Goal: Task Accomplishment & Management: Complete application form

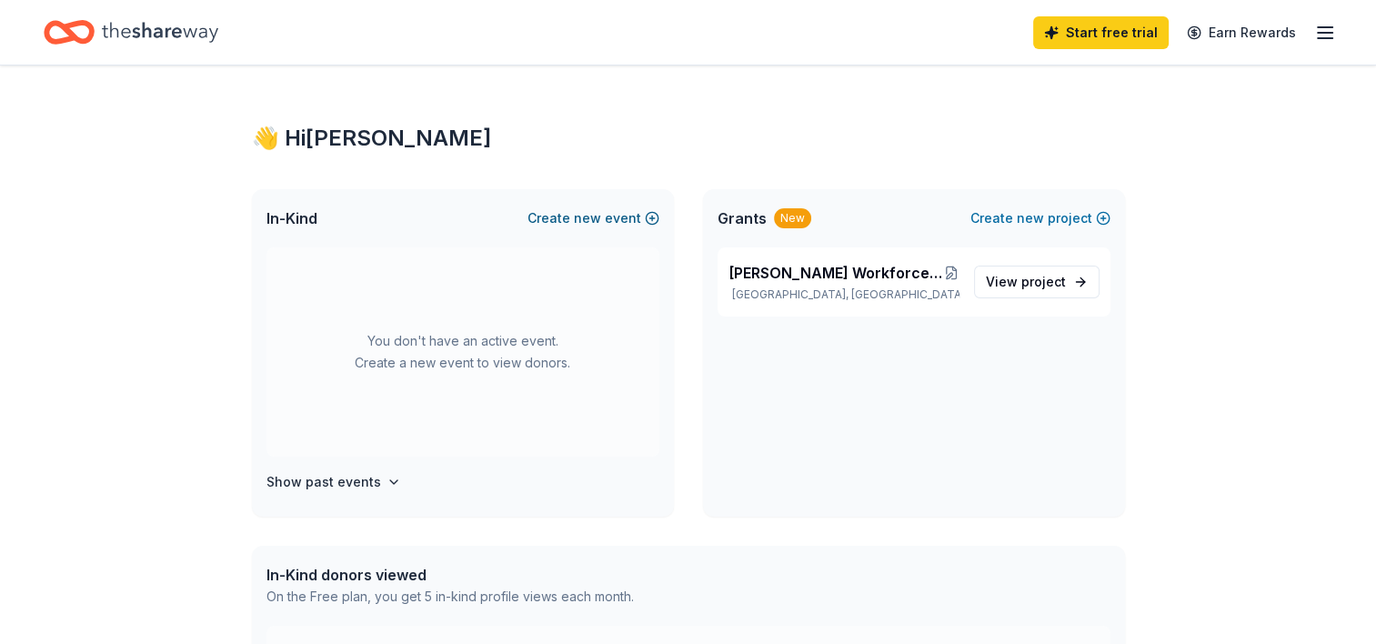
click at [630, 212] on button "Create new event" at bounding box center [594, 218] width 132 height 22
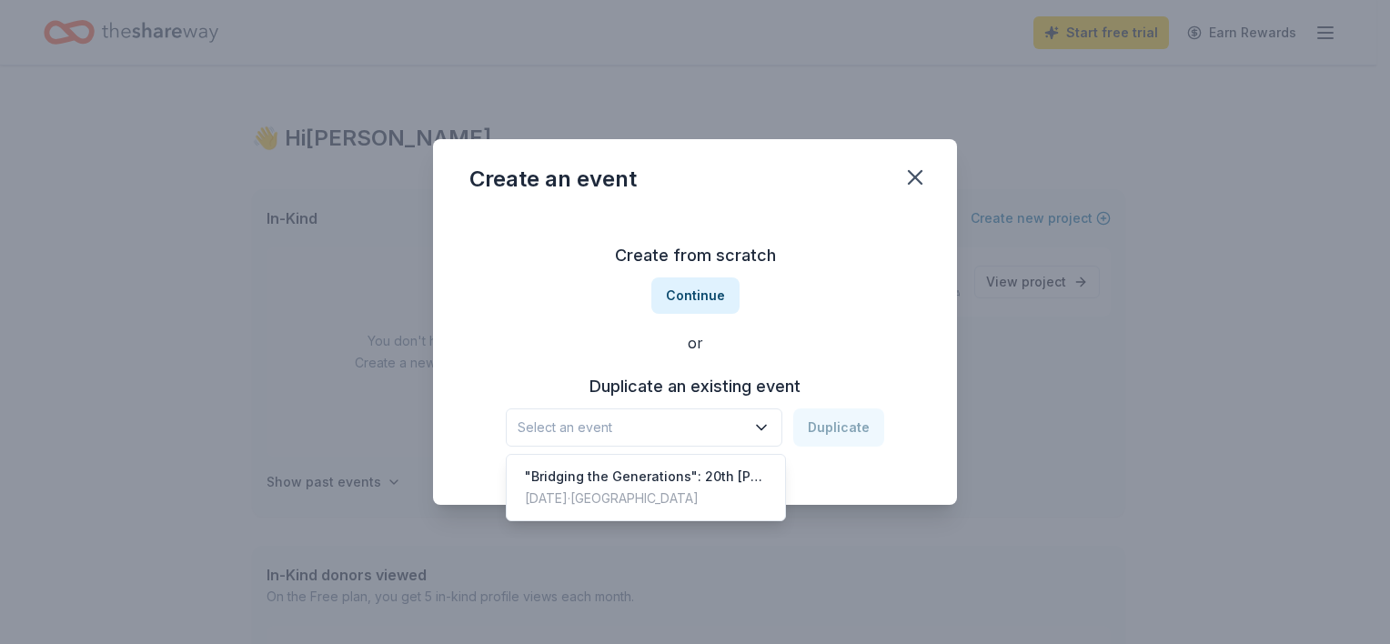
click at [673, 432] on span "Select an event" at bounding box center [631, 428] width 227 height 22
click at [688, 294] on div "Create from scratch Continue or Duplicate an existing event Select an event Dup…" at bounding box center [694, 344] width 451 height 264
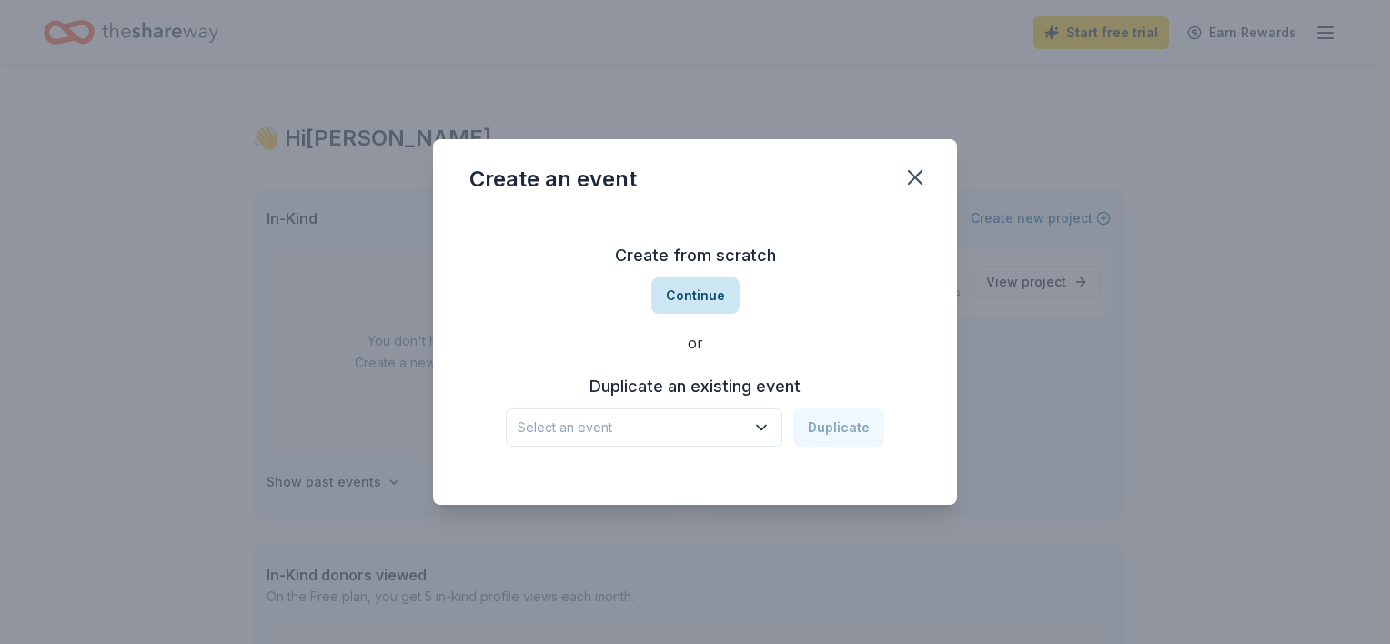
click at [688, 294] on button "Continue" at bounding box center [695, 295] width 88 height 36
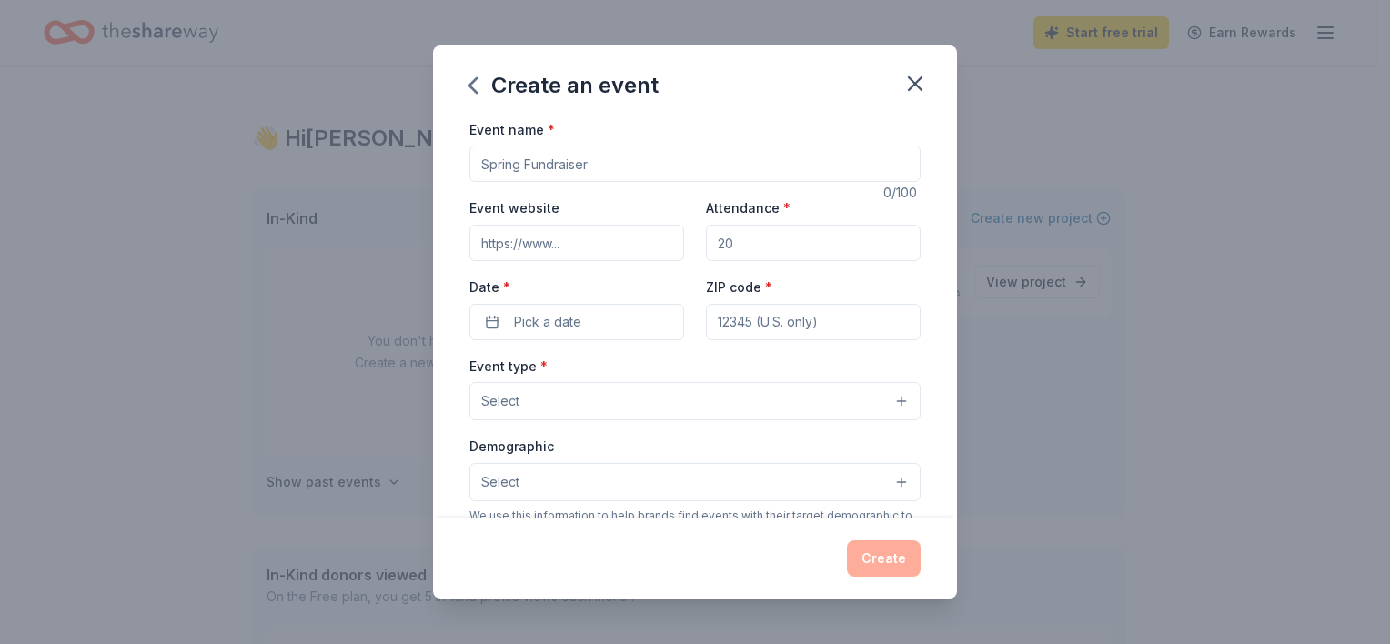
click at [662, 159] on input "Event name *" at bounding box center [694, 164] width 451 height 36
type input "Holiday Luncheon and Fundraiser"
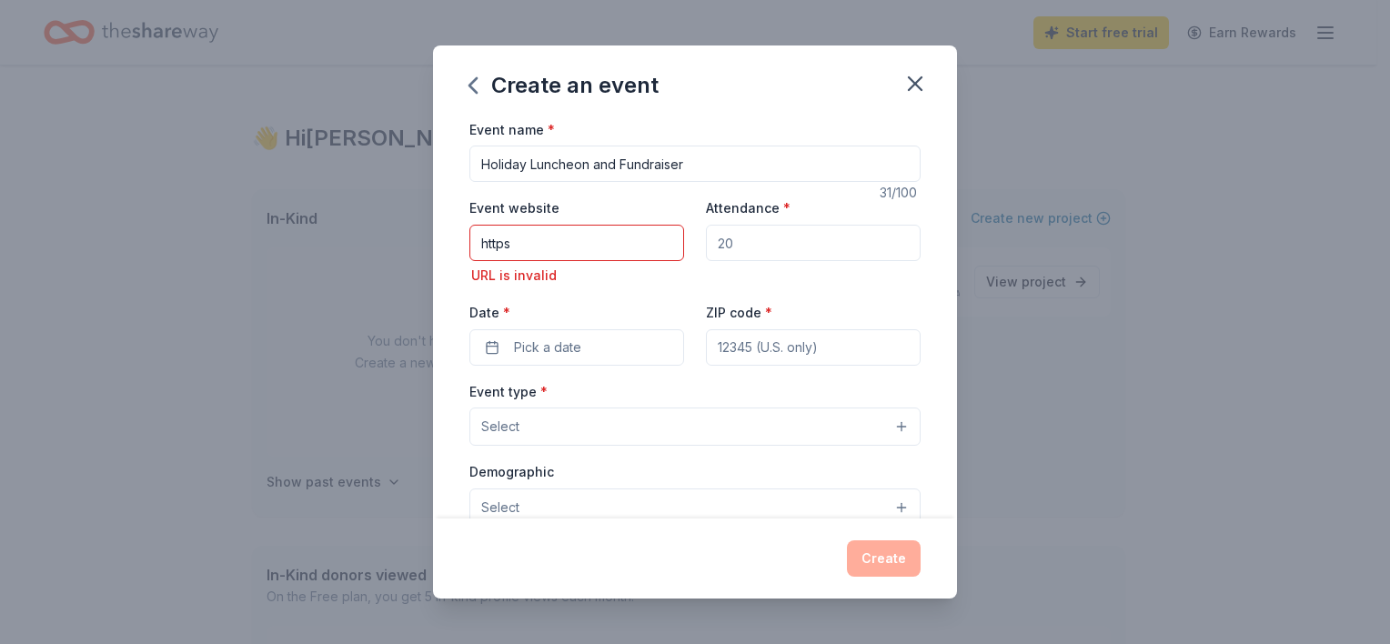
click at [771, 248] on input "Attendance *" at bounding box center [813, 243] width 215 height 36
click at [666, 243] on input "https" at bounding box center [576, 243] width 215 height 36
type input "[URL][DOMAIN_NAME]"
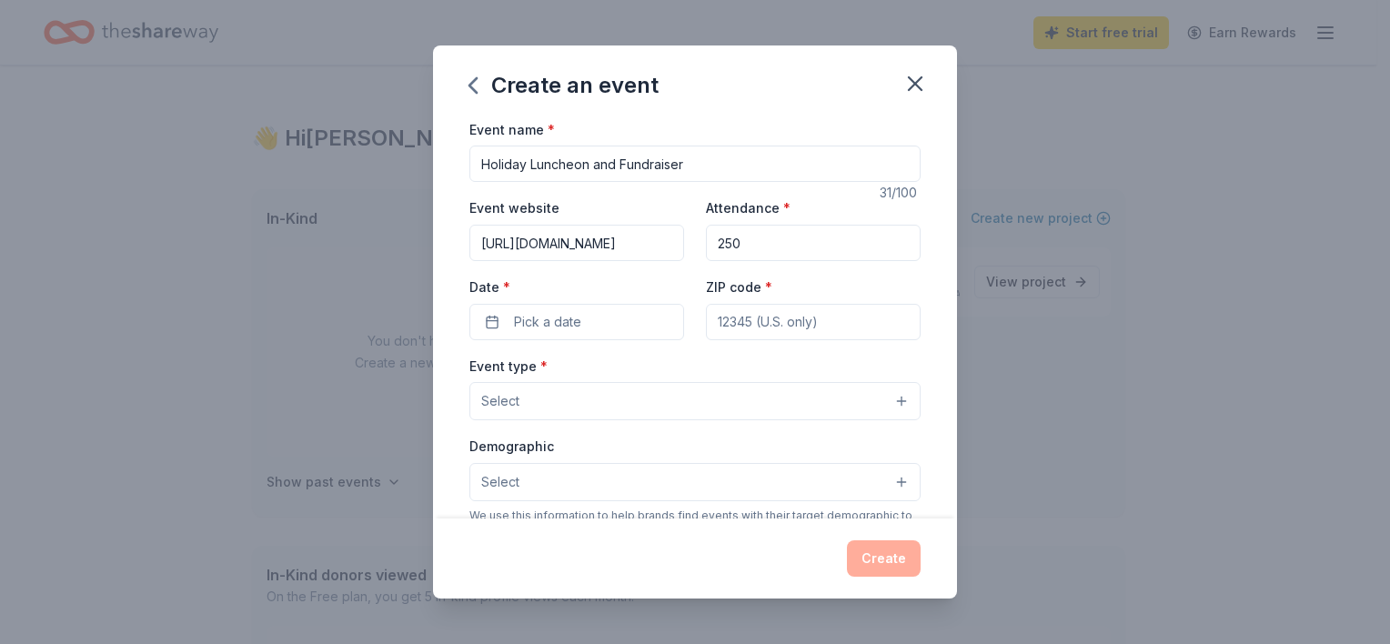
click at [763, 240] on input "250" at bounding box center [813, 243] width 215 height 36
type input "2"
type input "75"
click at [628, 328] on button "Pick a date" at bounding box center [576, 322] width 215 height 36
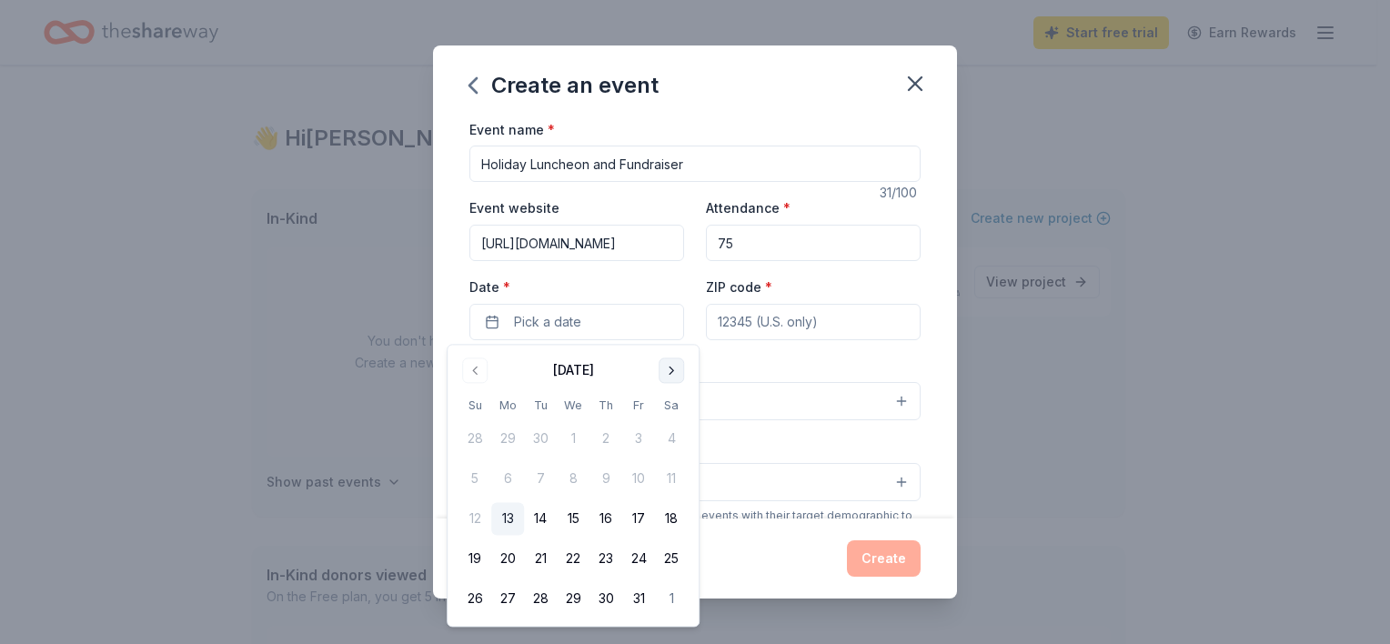
click at [675, 379] on button "Go to next month" at bounding box center [671, 370] width 25 height 25
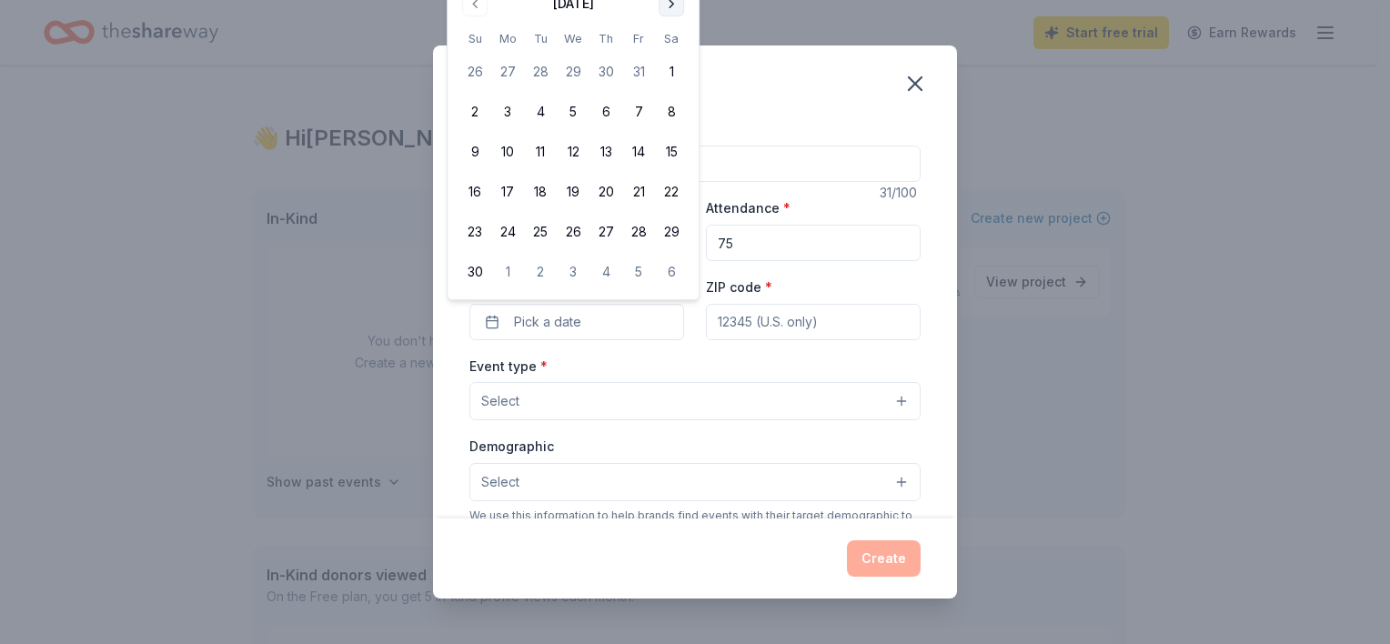
click at [675, 379] on div "Event type * Select" at bounding box center [694, 388] width 451 height 66
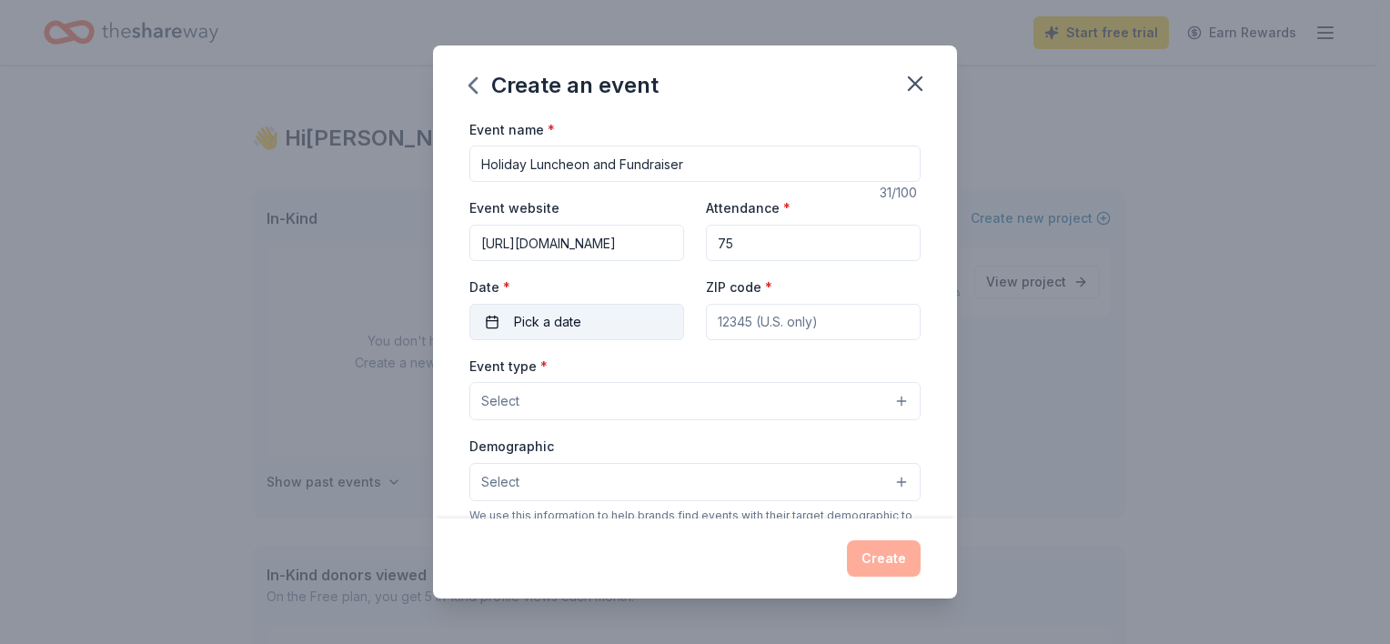
drag, startPoint x: 675, startPoint y: 379, endPoint x: 653, endPoint y: 325, distance: 58.8
click at [653, 325] on button "Pick a date" at bounding box center [576, 322] width 215 height 36
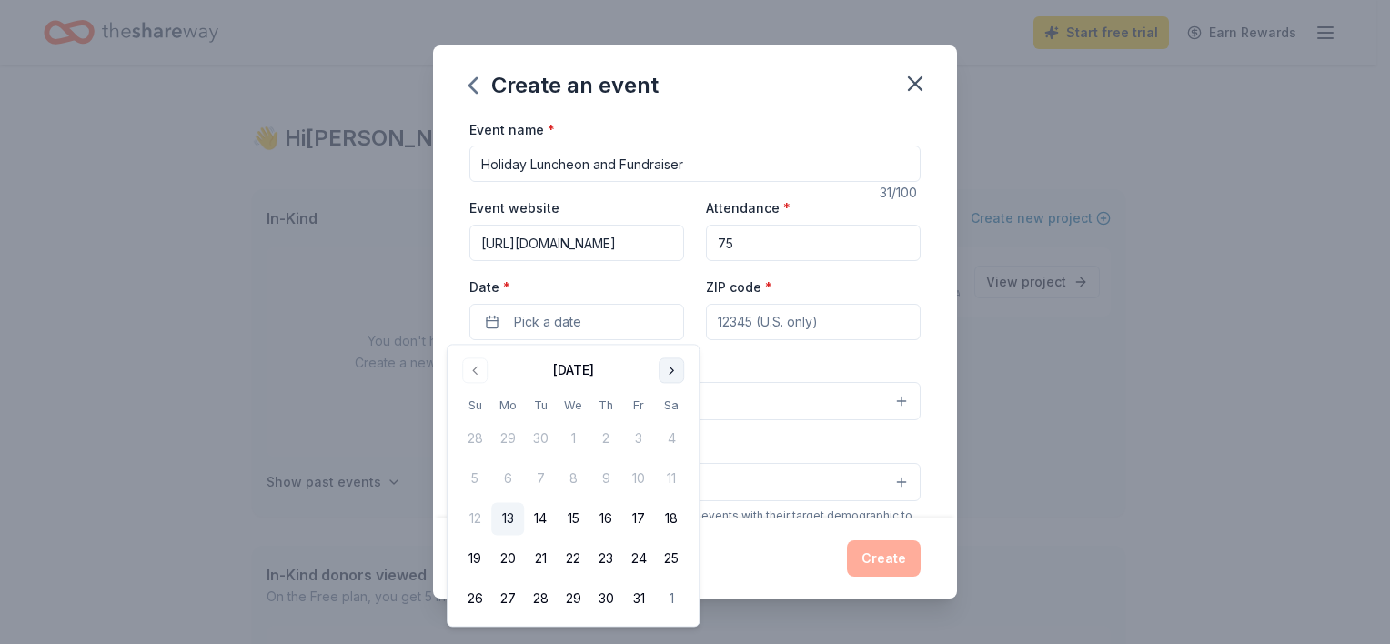
click at [673, 365] on button "Go to next month" at bounding box center [671, 370] width 25 height 25
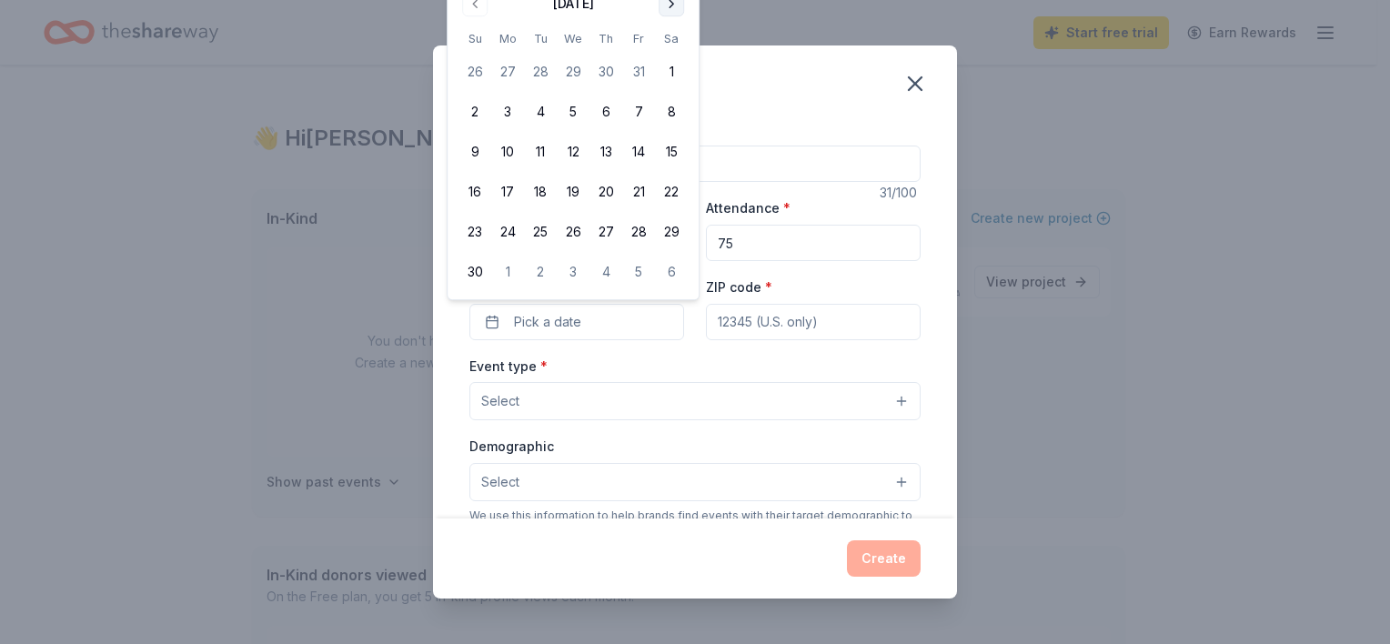
click at [673, 365] on div "Event type * Select" at bounding box center [694, 388] width 451 height 66
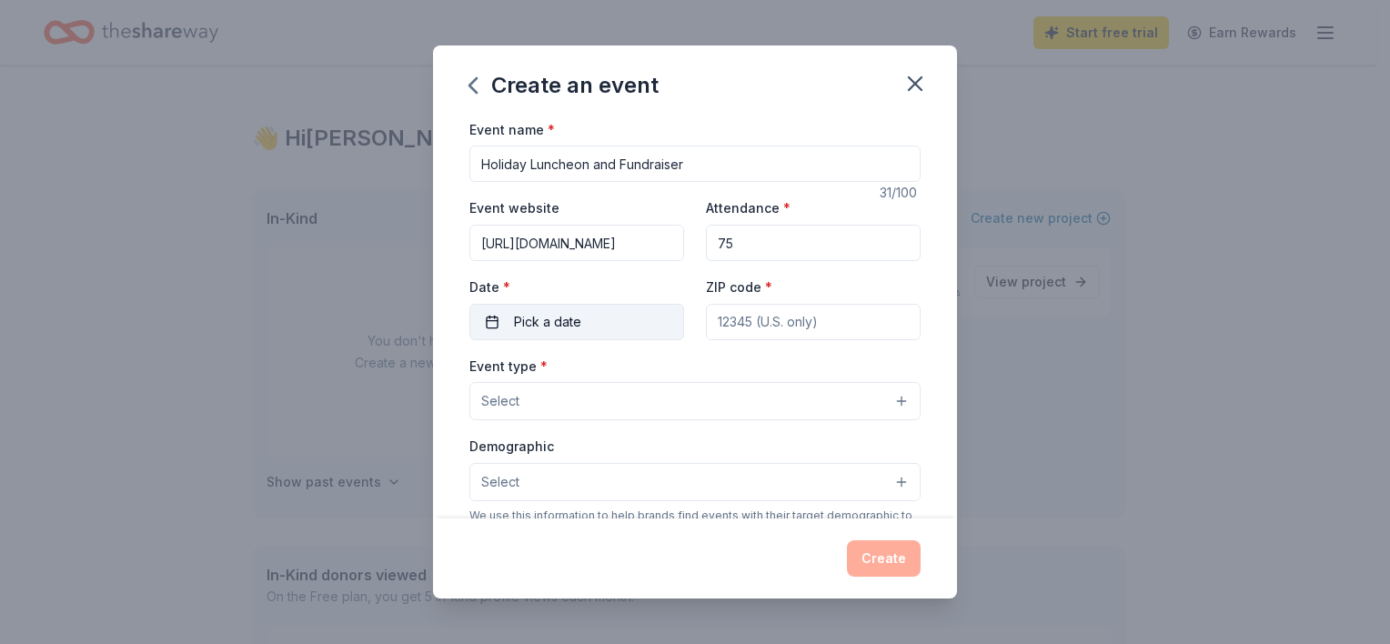
drag, startPoint x: 673, startPoint y: 365, endPoint x: 665, endPoint y: 320, distance: 45.3
click at [665, 320] on button "Pick a date" at bounding box center [576, 322] width 215 height 36
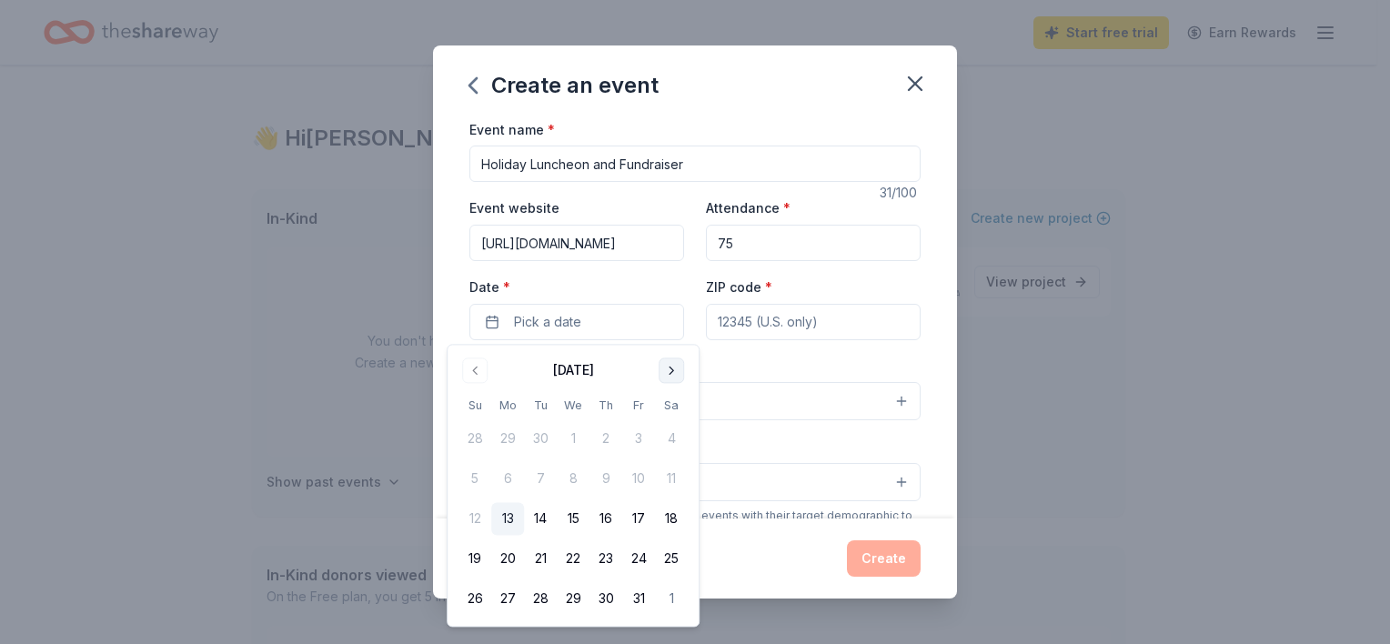
click at [666, 373] on button "Go to next month" at bounding box center [671, 370] width 25 height 25
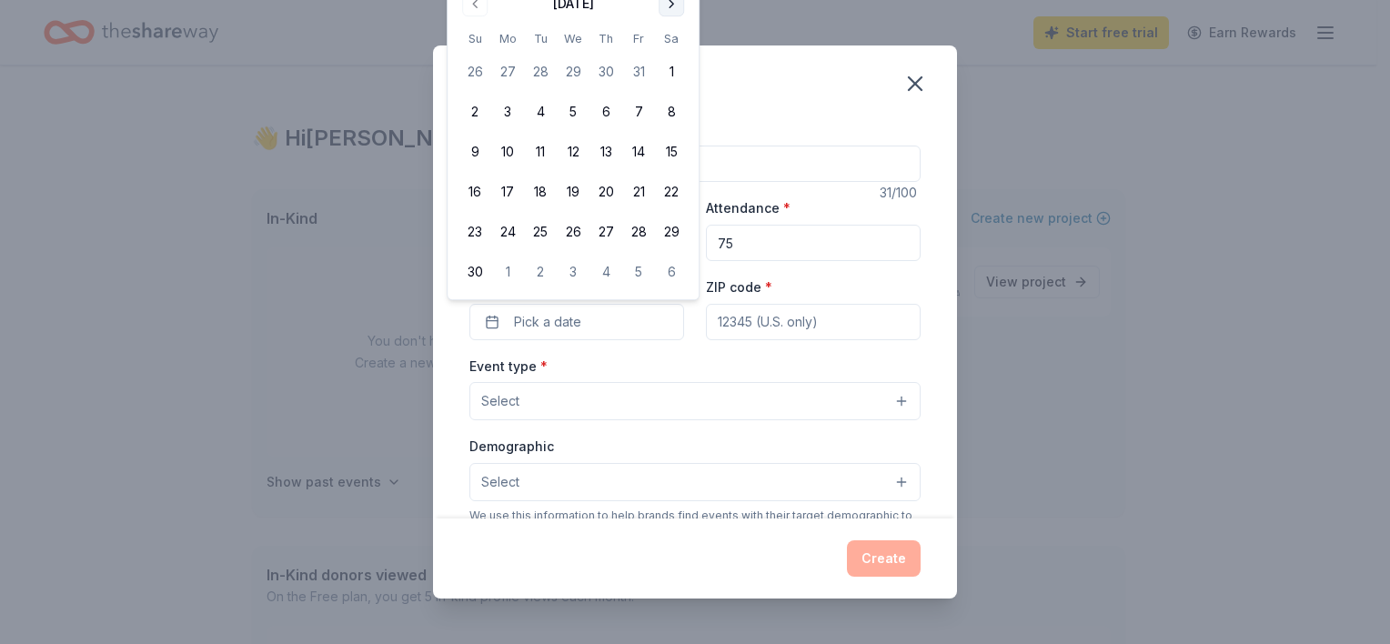
click at [672, 5] on button "Go to next month" at bounding box center [671, 3] width 25 height 25
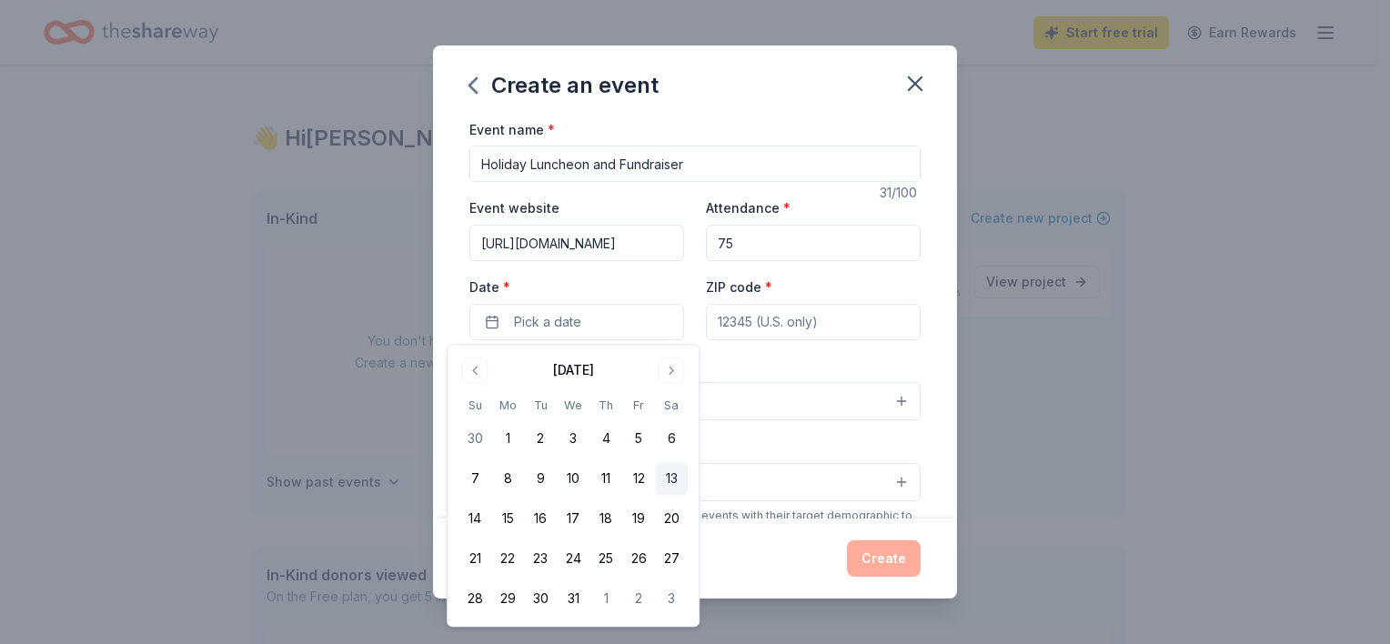
click at [669, 480] on button "13" at bounding box center [671, 479] width 33 height 33
click at [781, 324] on input "ZIP code *" at bounding box center [813, 322] width 215 height 36
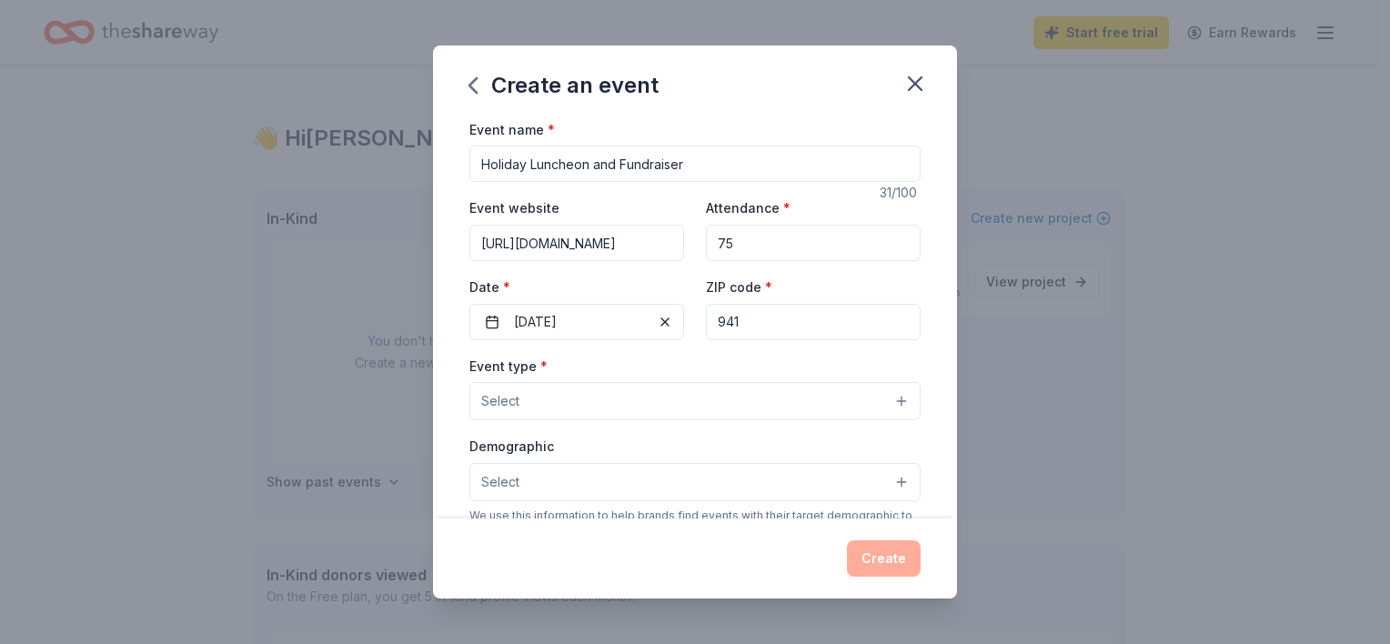
type input "94108"
click at [742, 397] on button "Select" at bounding box center [694, 401] width 451 height 38
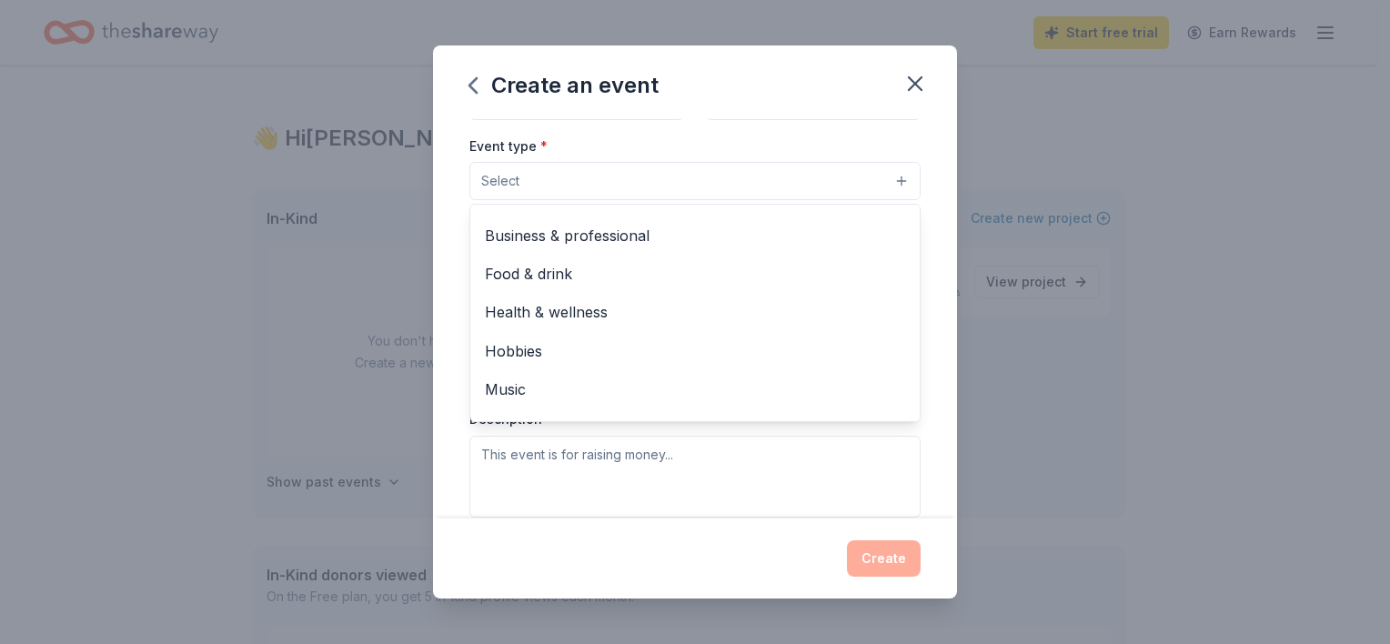
scroll to position [26, 0]
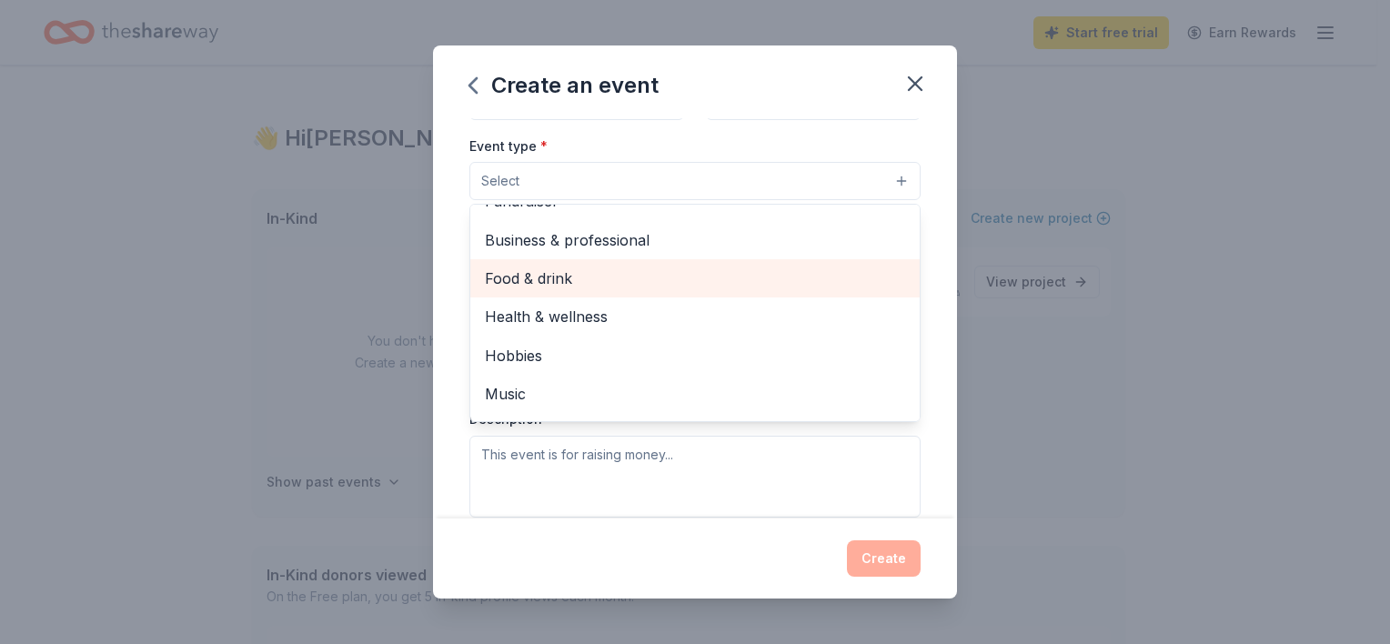
click at [622, 267] on span "Food & drink" at bounding box center [695, 279] width 420 height 24
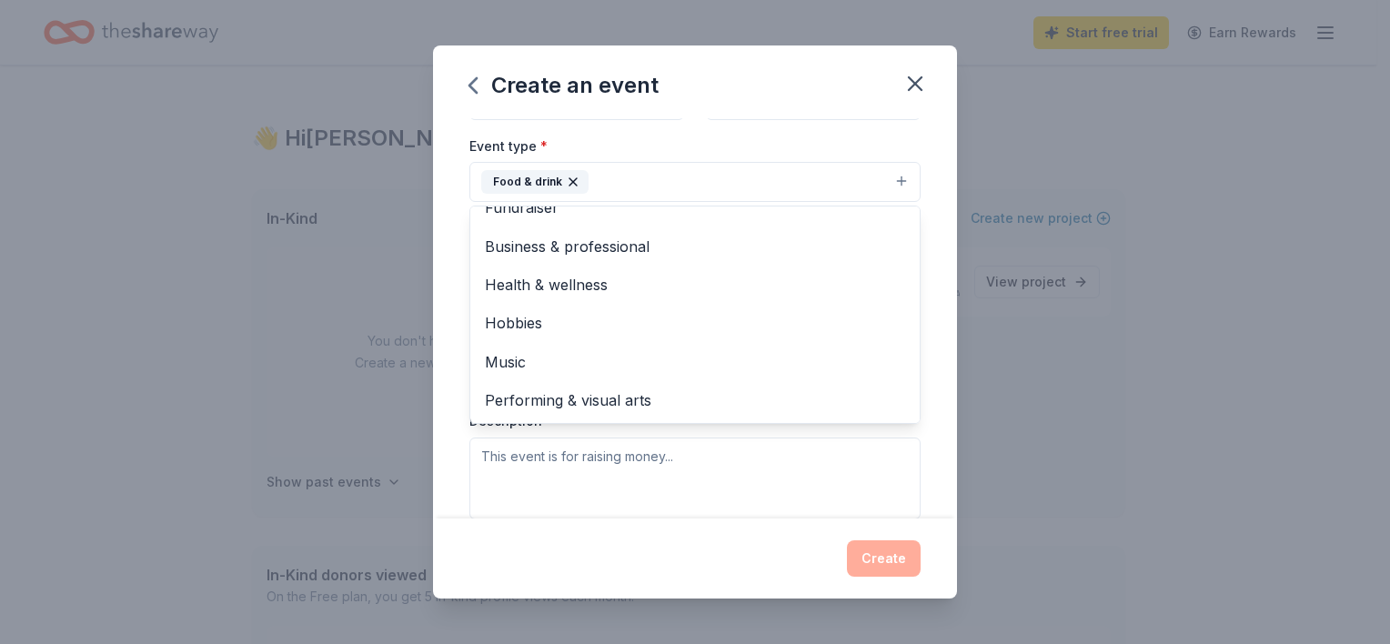
click at [932, 278] on div "Event name * Holiday Luncheon and Fundraiser 31 /100 Event website [URL][DOMAIN…" at bounding box center [695, 318] width 524 height 400
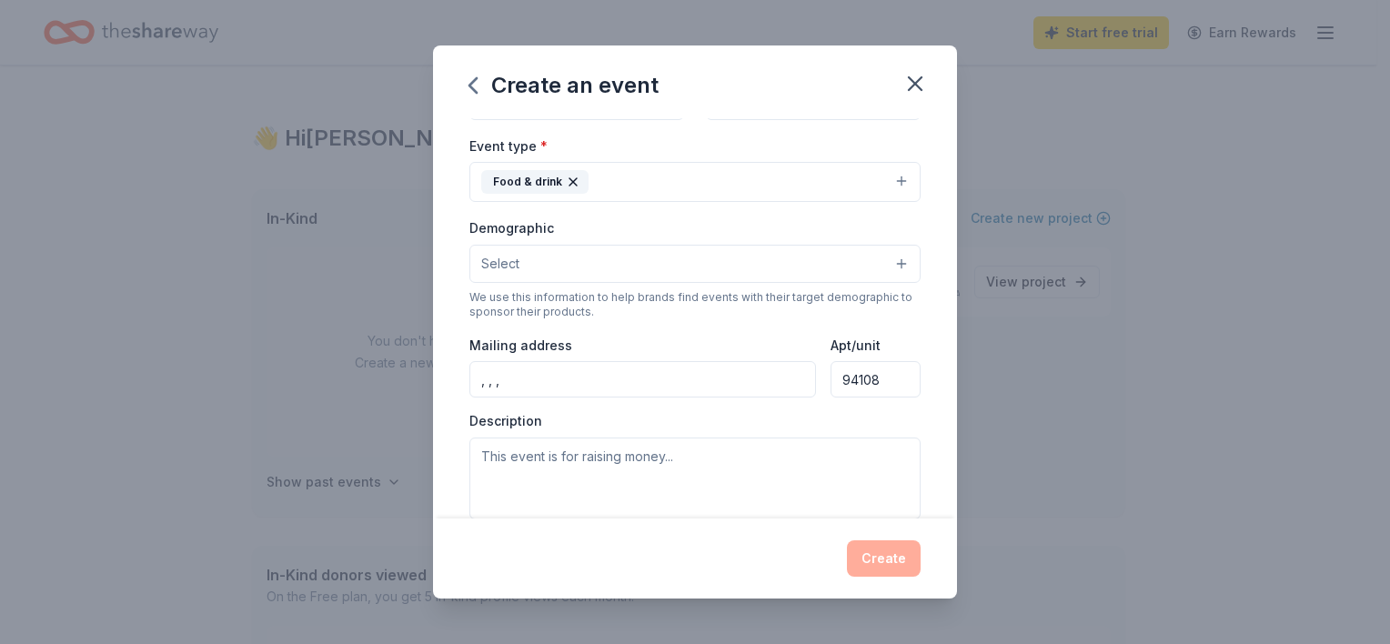
click at [885, 260] on button "Select" at bounding box center [694, 264] width 451 height 38
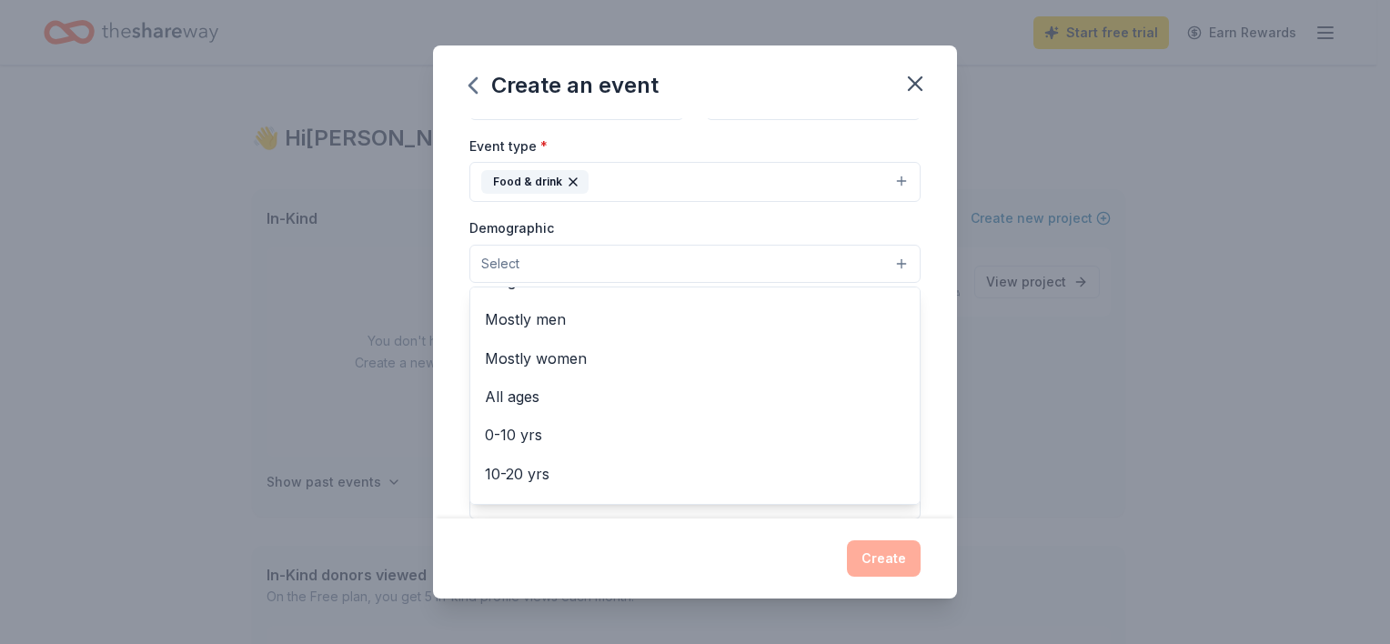
scroll to position [0, 0]
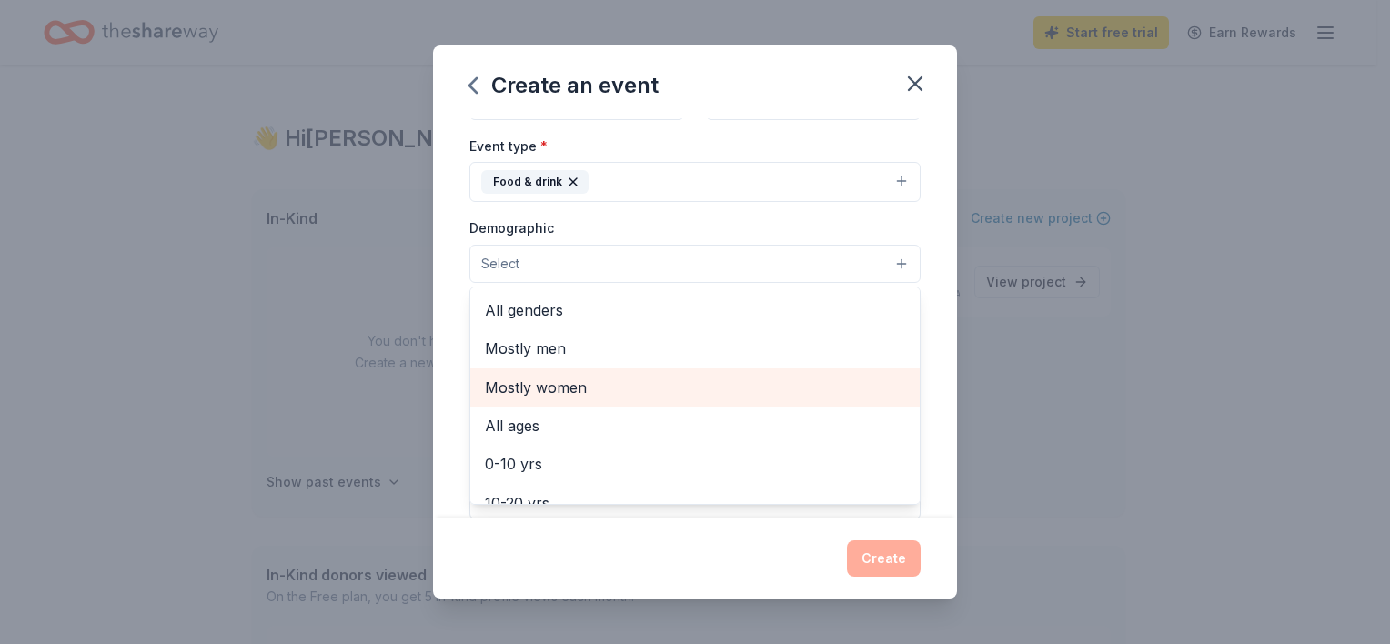
click at [623, 383] on span "Mostly women" at bounding box center [695, 388] width 420 height 24
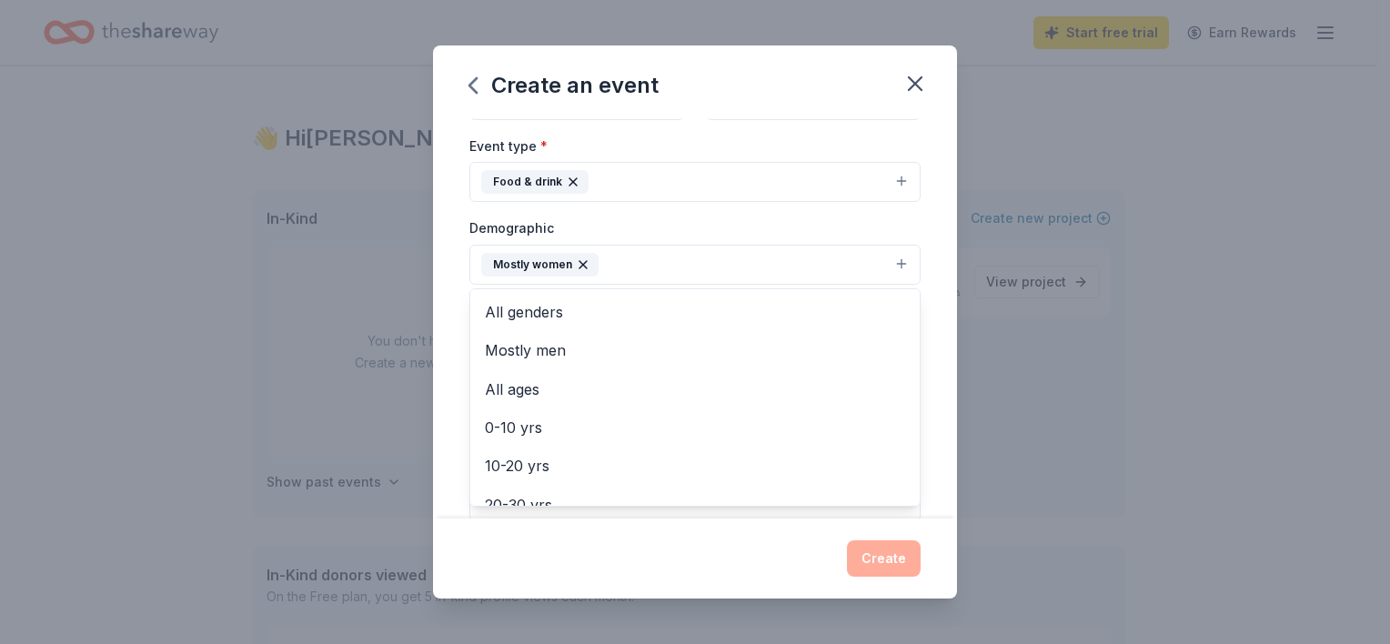
click at [918, 267] on div "Event name * Holiday Luncheon and Fundraiser 31 /100 Event website [URL][DOMAIN…" at bounding box center [695, 318] width 524 height 400
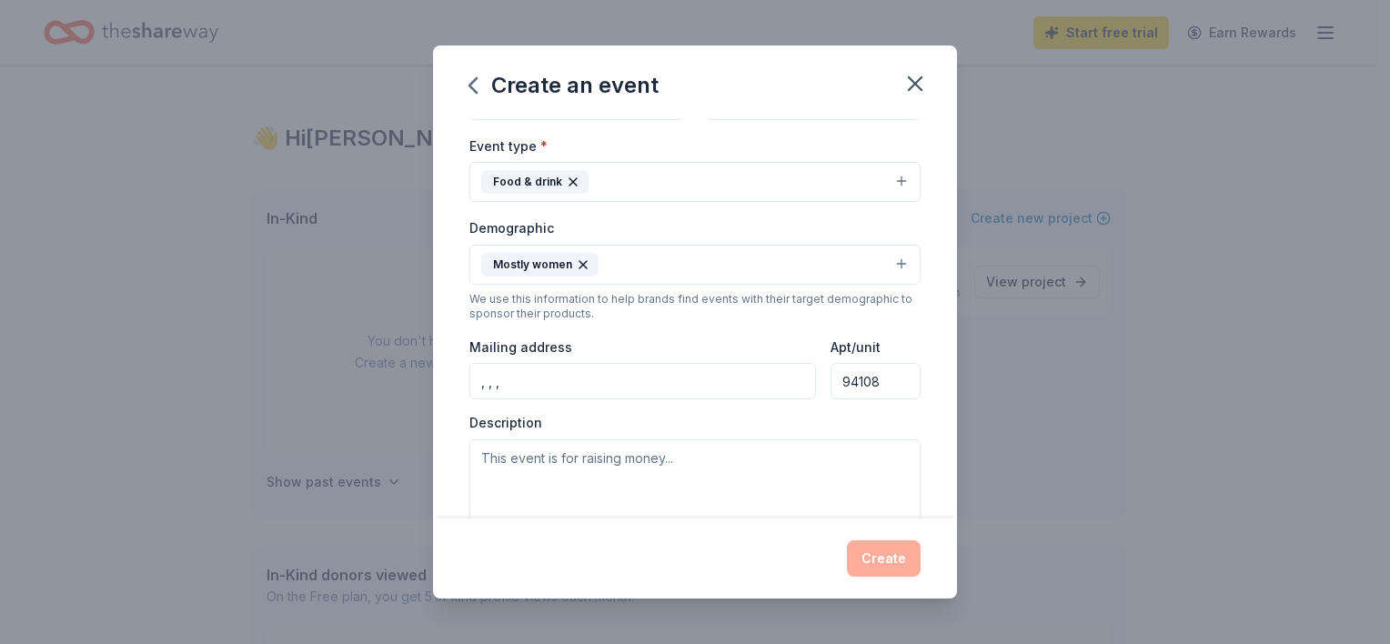
click at [891, 265] on button "Mostly women" at bounding box center [694, 265] width 451 height 40
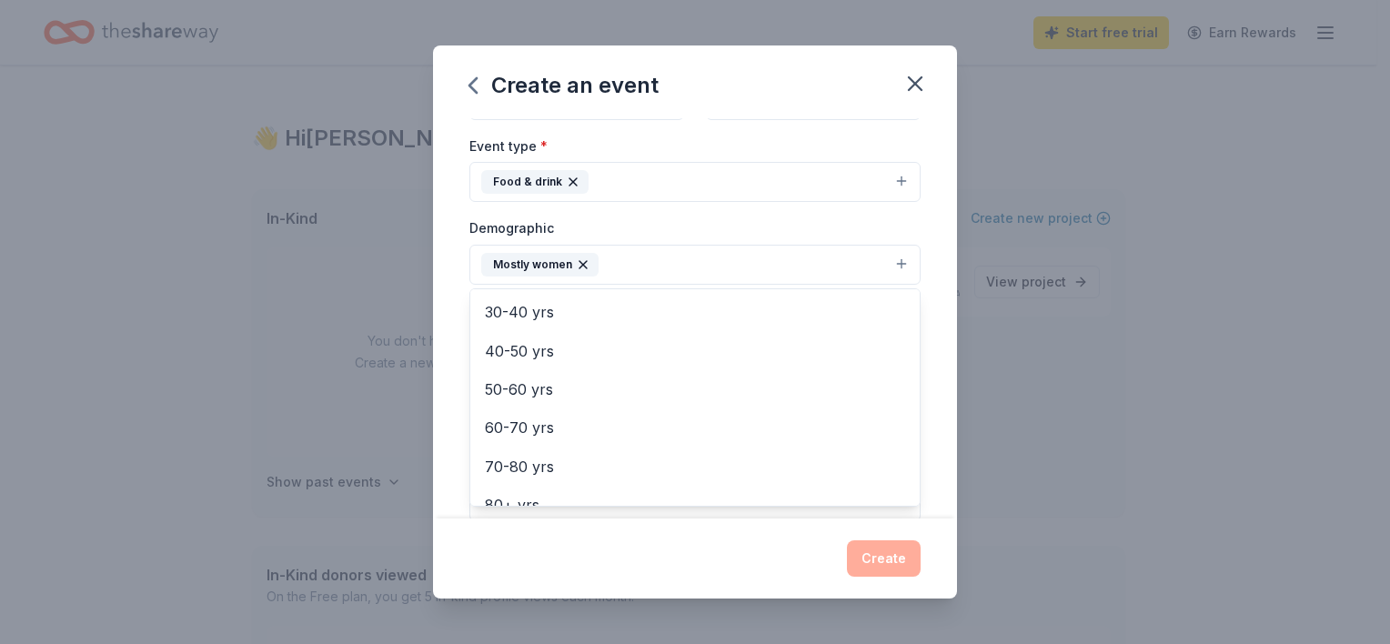
scroll to position [236, 0]
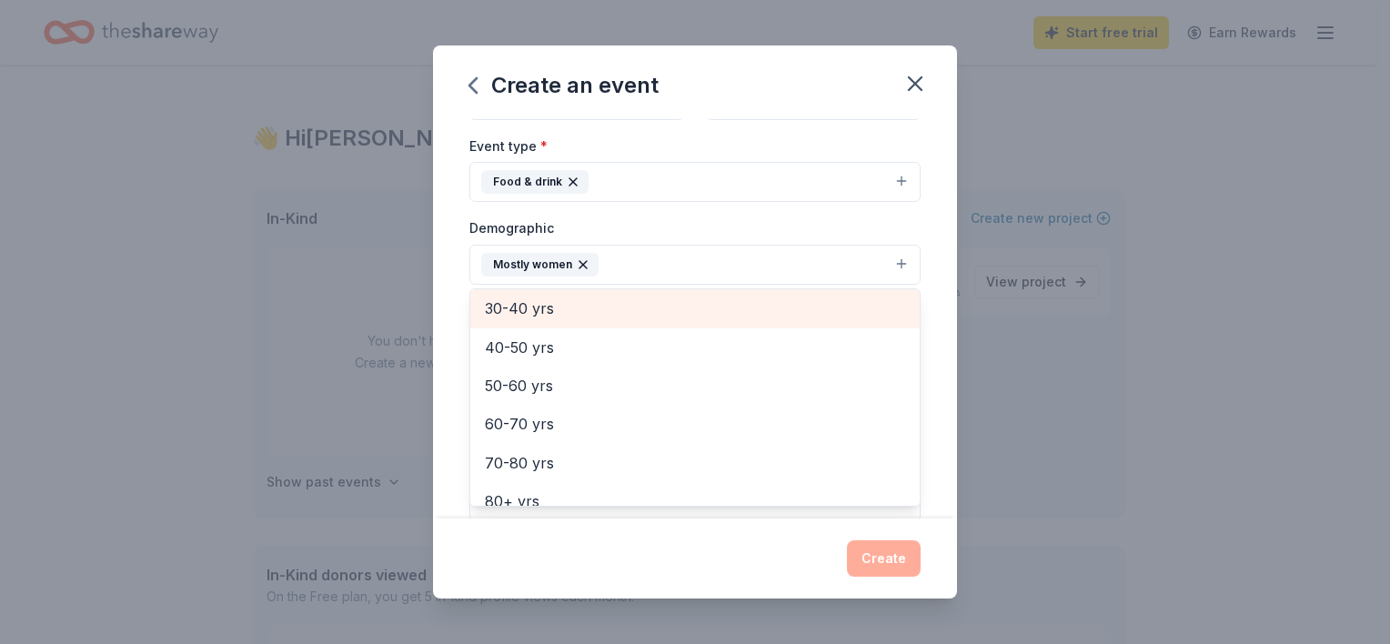
click at [658, 298] on span "30-40 yrs" at bounding box center [695, 309] width 420 height 24
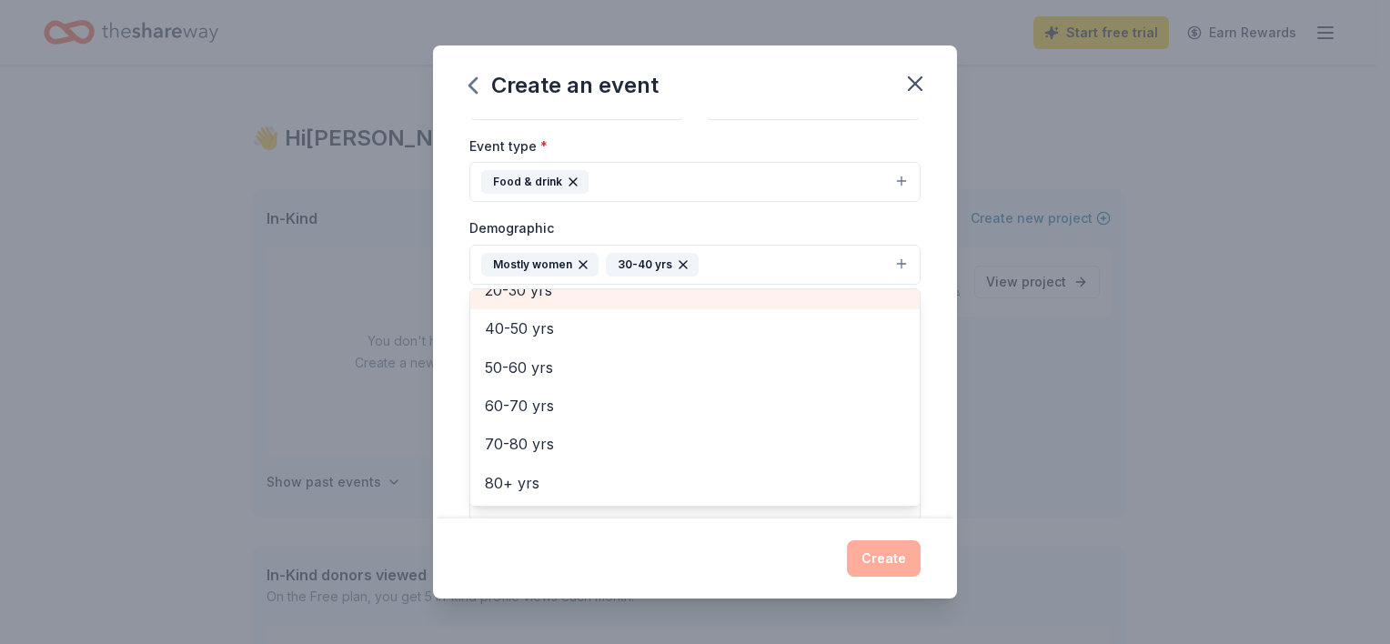
scroll to position [215, 0]
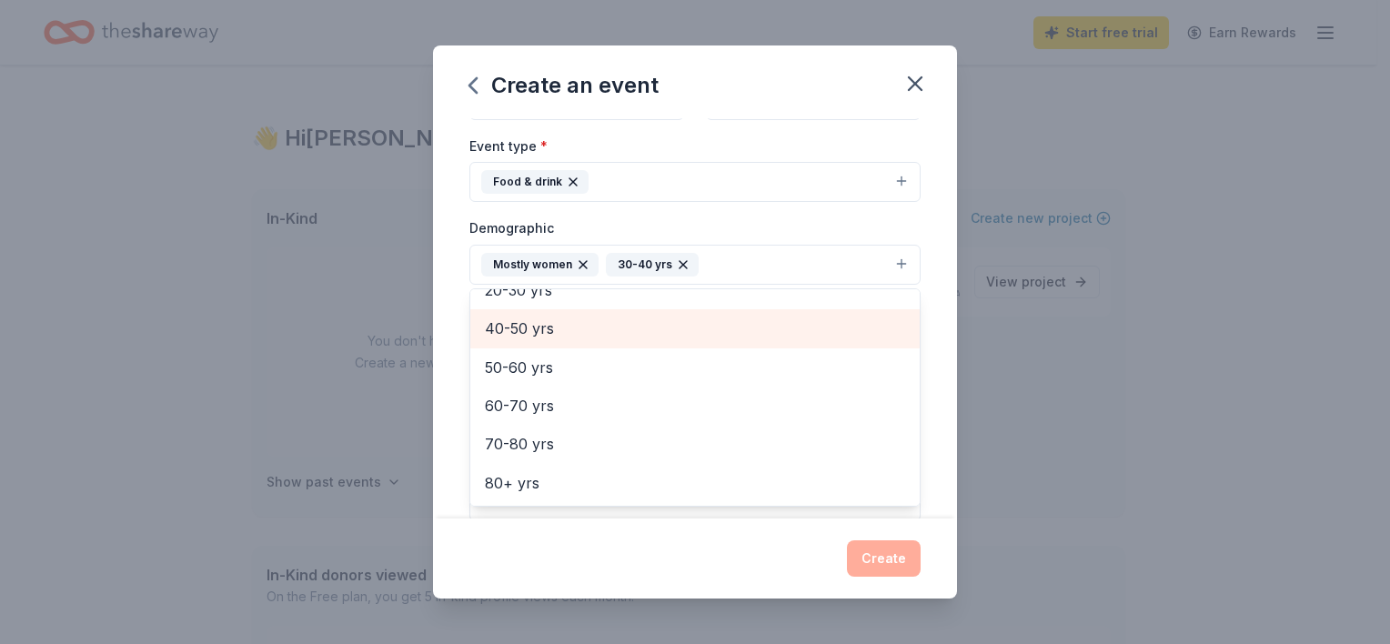
click at [669, 338] on span "40-50 yrs" at bounding box center [695, 329] width 420 height 24
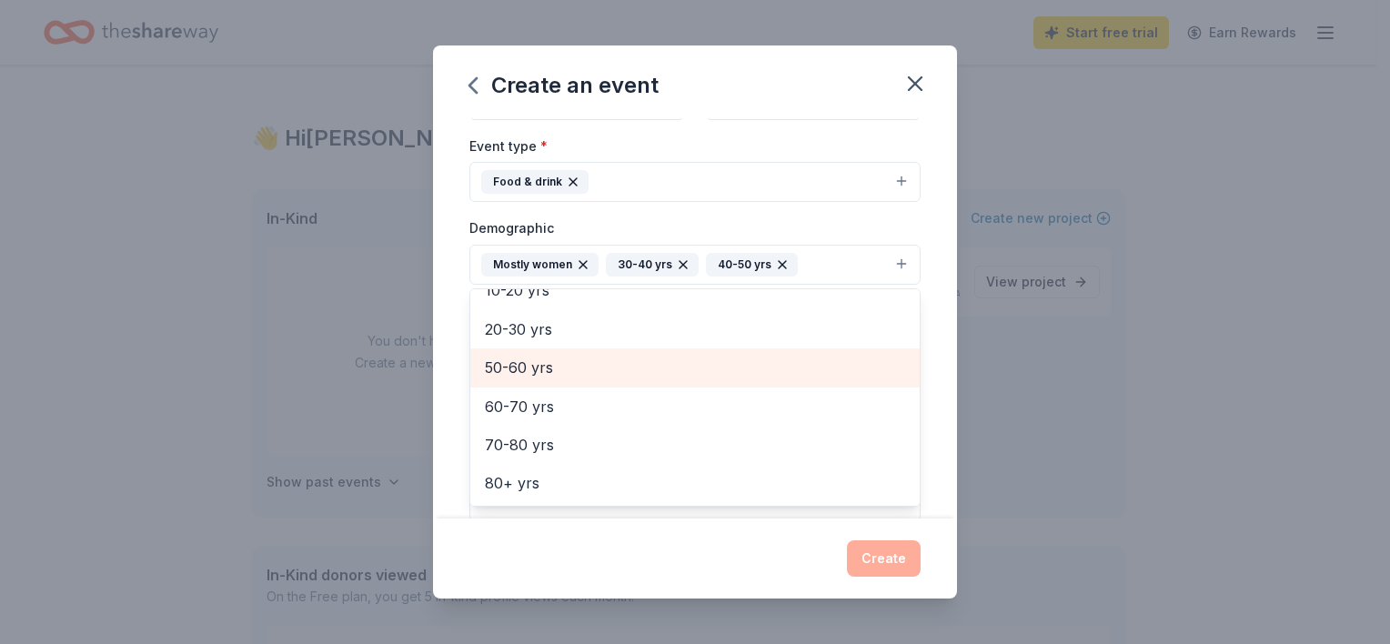
click at [655, 378] on div "50-60 yrs" at bounding box center [694, 367] width 449 height 38
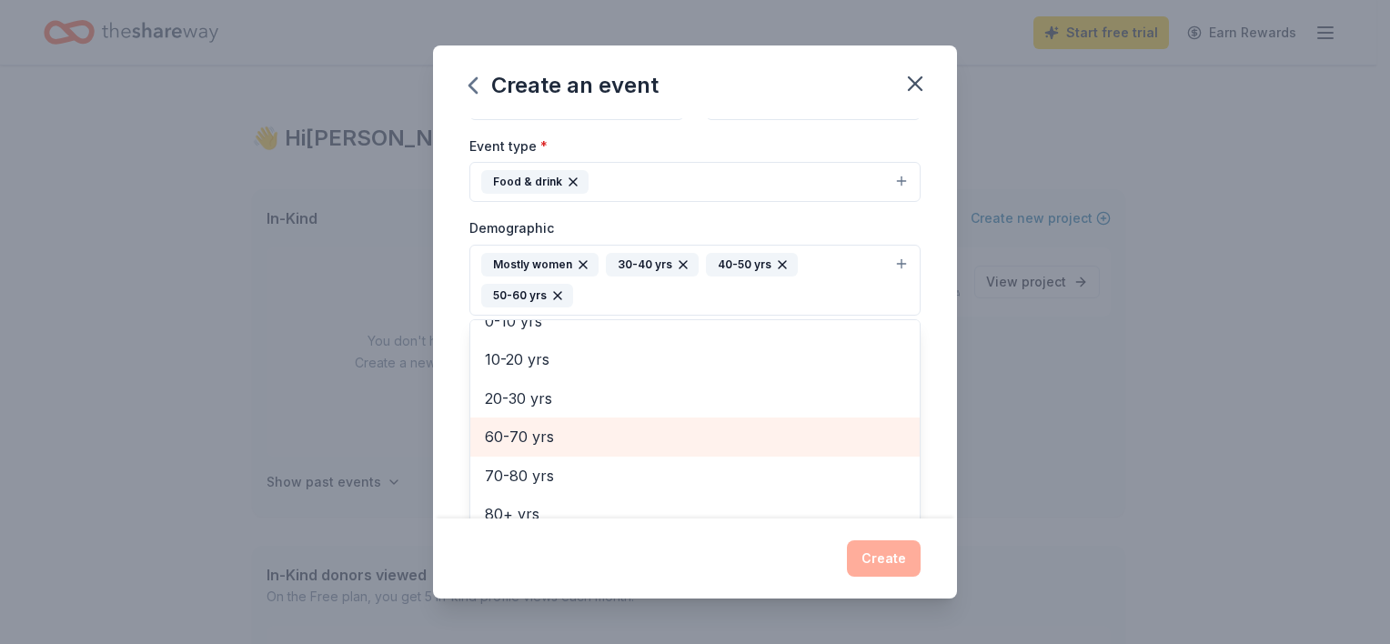
click at [640, 444] on span "60-70 yrs" at bounding box center [695, 437] width 420 height 24
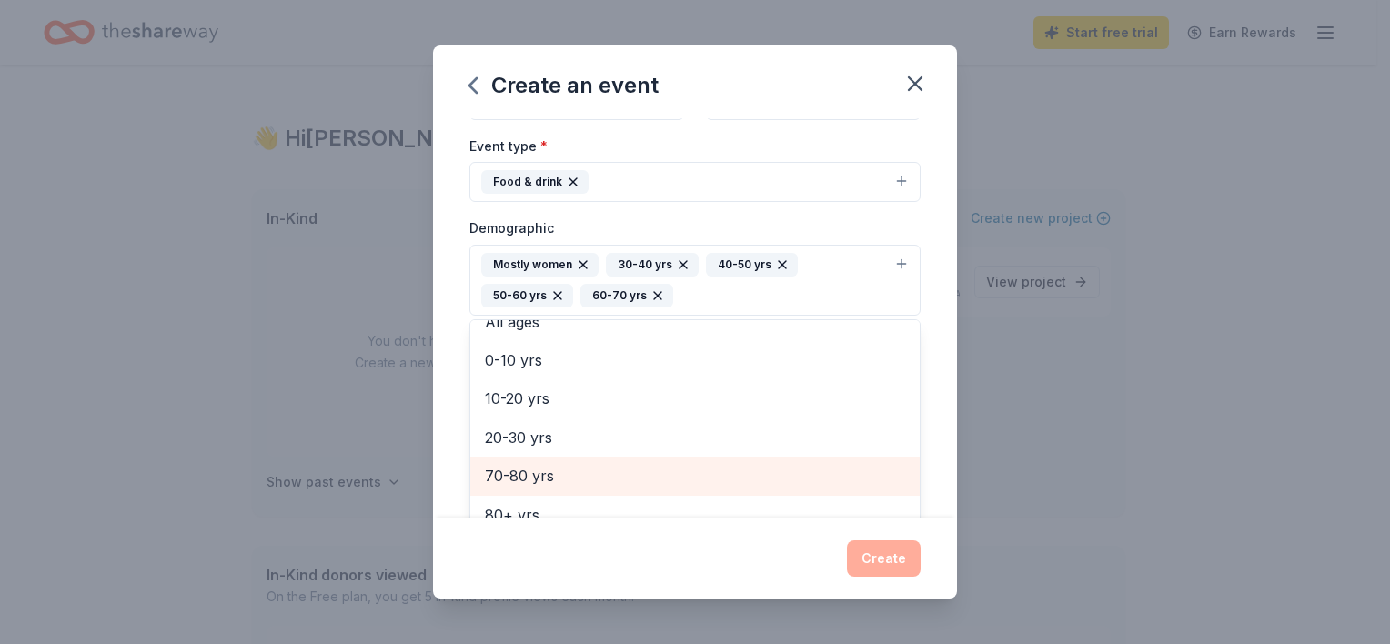
click at [633, 479] on span "70-80 yrs" at bounding box center [695, 476] width 420 height 24
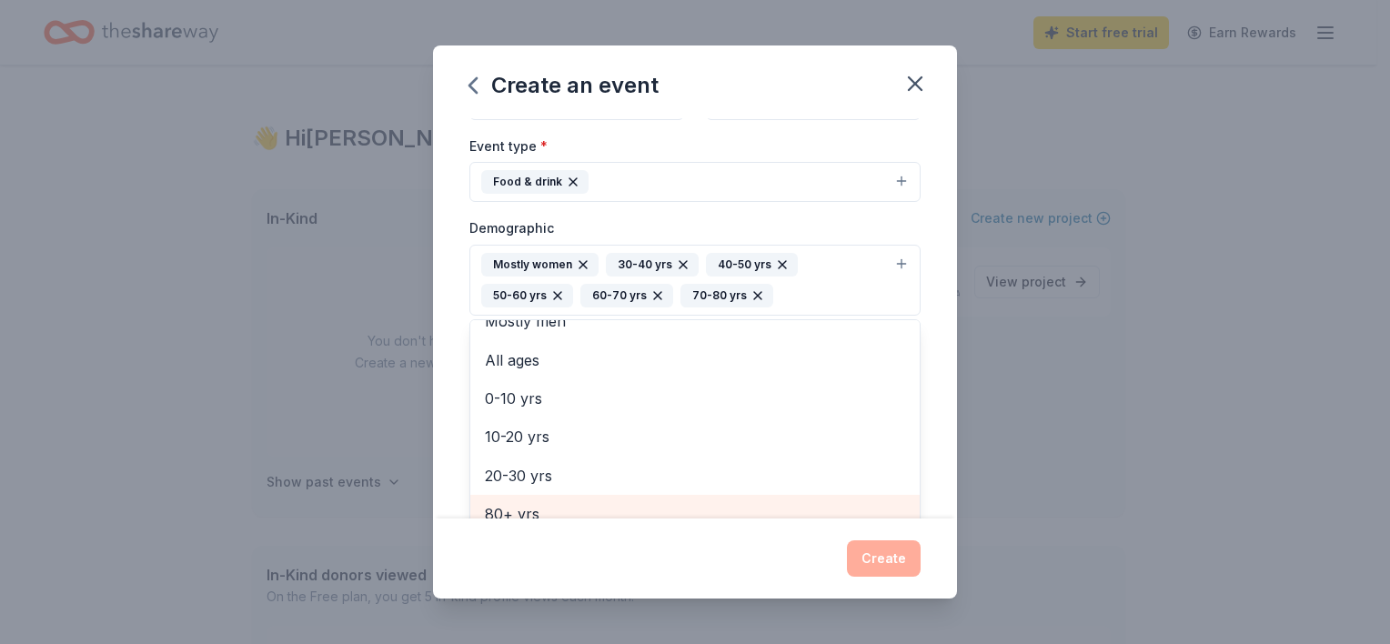
click at [628, 508] on span "80+ yrs" at bounding box center [695, 514] width 420 height 24
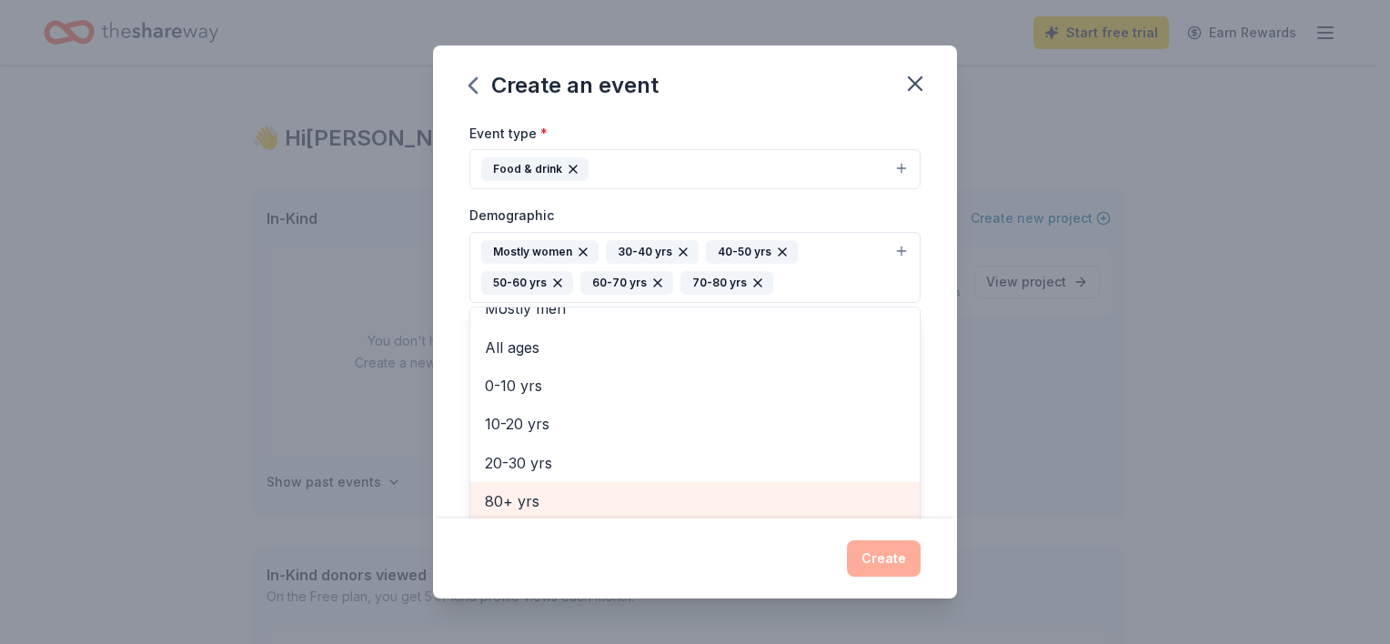
scroll to position [22, 0]
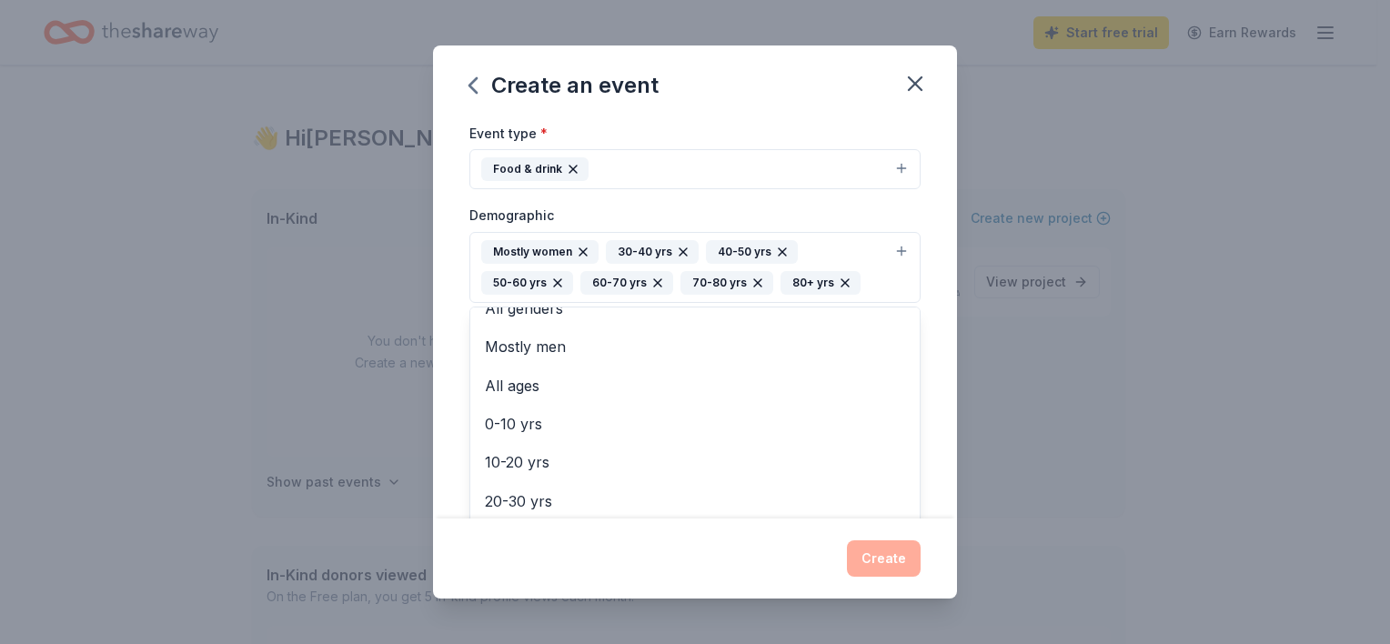
click at [914, 380] on div "Event name * Holiday Luncheon and Fundraiser 31 /100 Event website [URL][DOMAIN…" at bounding box center [695, 318] width 524 height 400
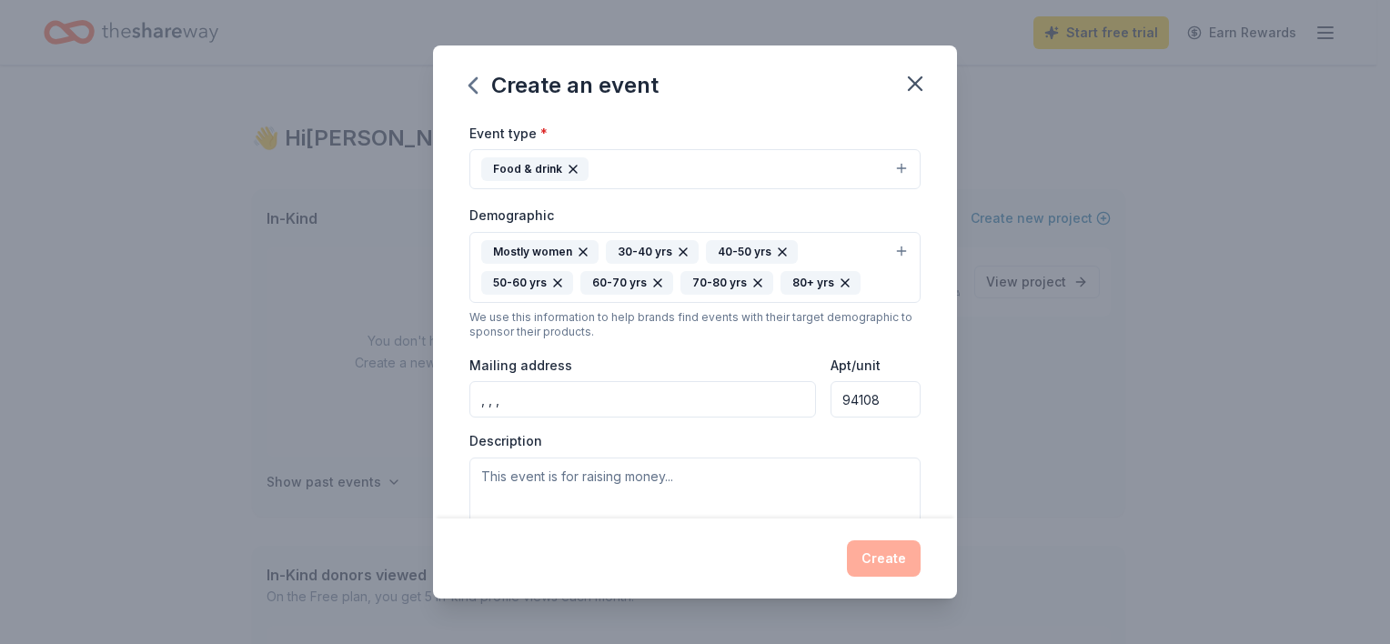
click at [785, 402] on input ", , ," at bounding box center [642, 399] width 347 height 36
type input "[STREET_ADDRESS]"
click at [875, 395] on input "94108" at bounding box center [876, 399] width 90 height 36
type input "9"
type input "714"
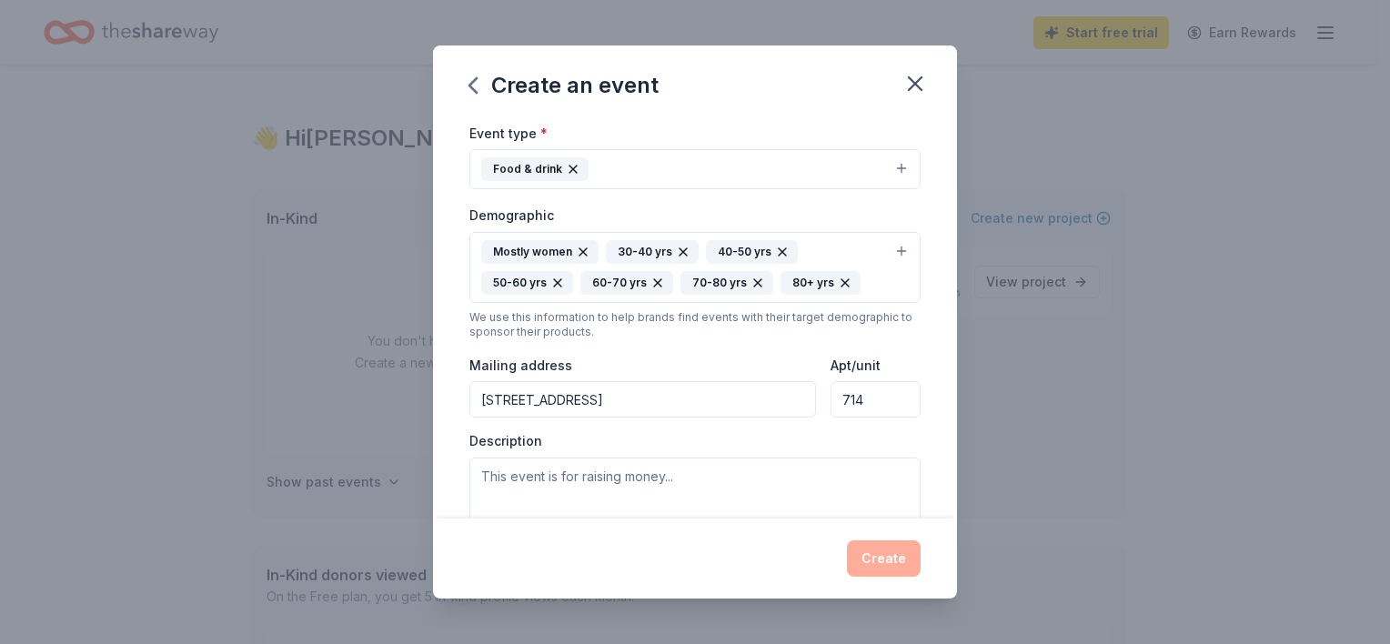
click at [639, 402] on input "[STREET_ADDRESS]" at bounding box center [642, 399] width 347 height 36
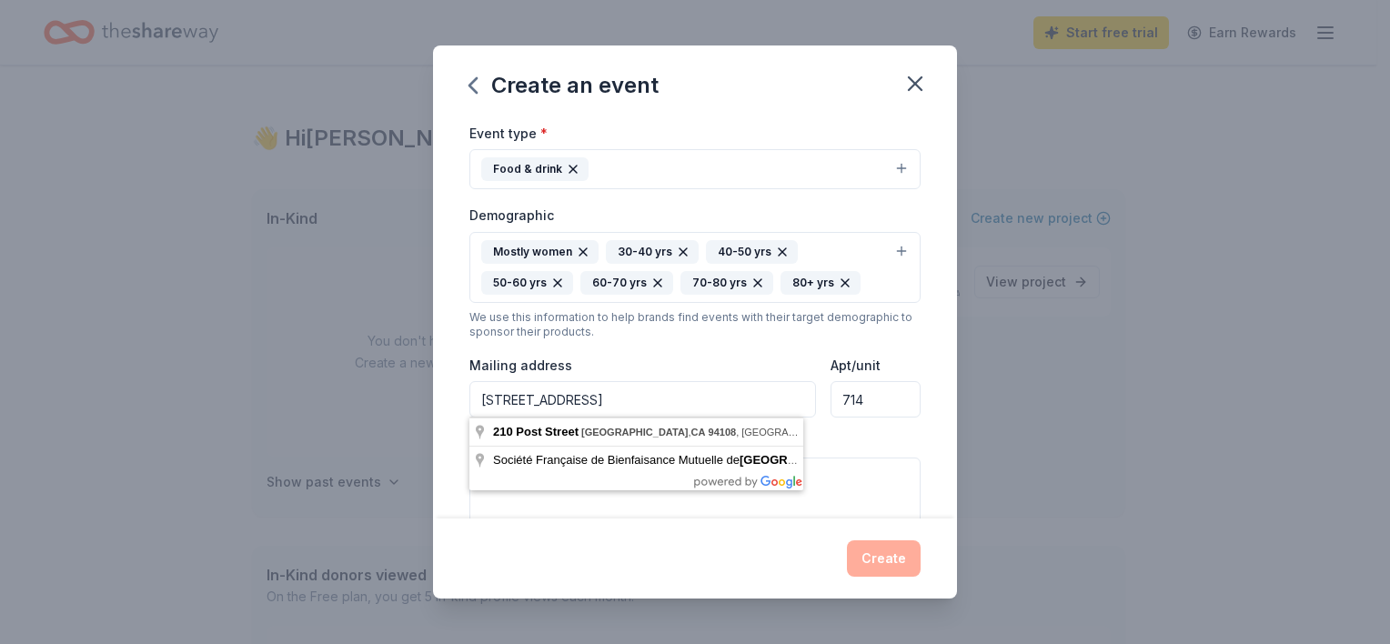
click at [746, 403] on input "[STREET_ADDRESS]" at bounding box center [642, 399] width 347 height 36
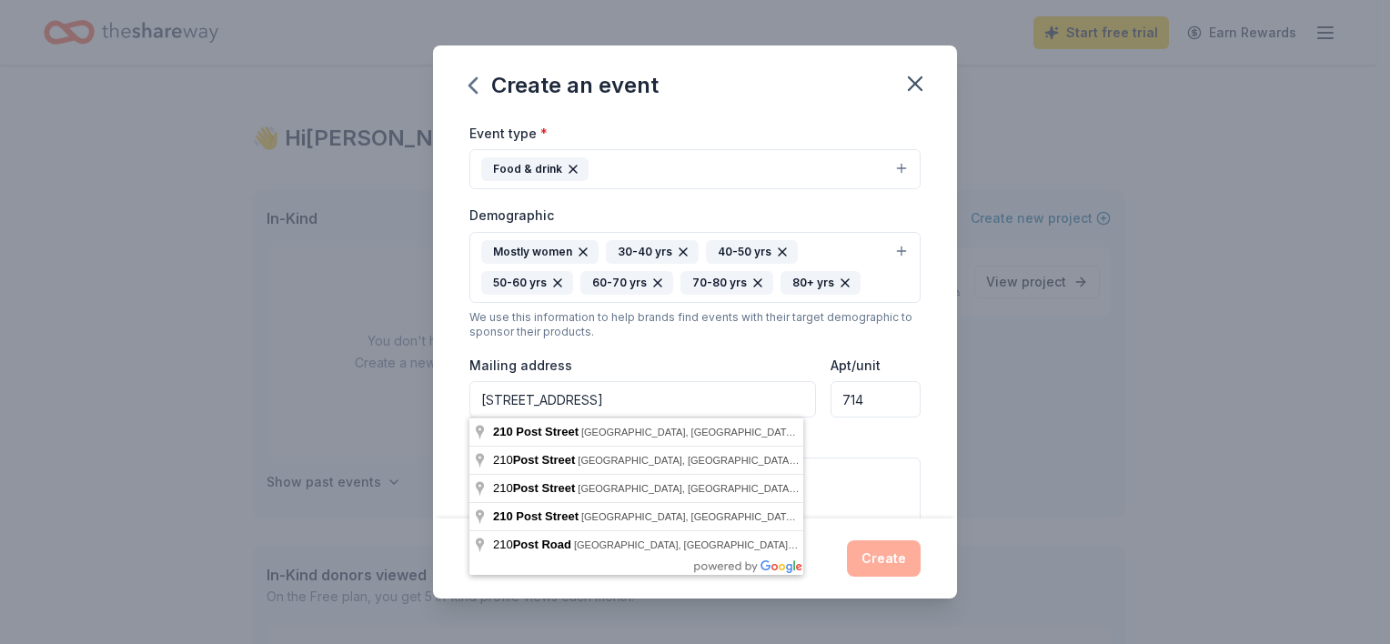
type input "[STREET_ADDRESS]"
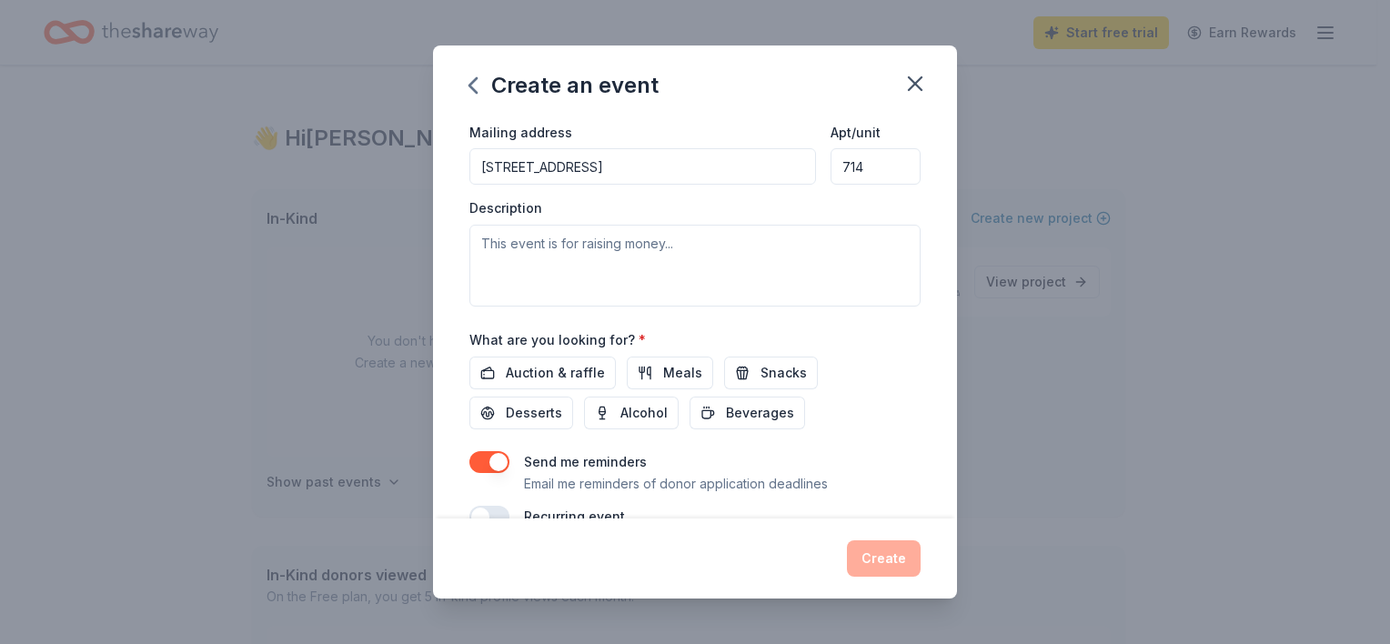
scroll to position [469, 0]
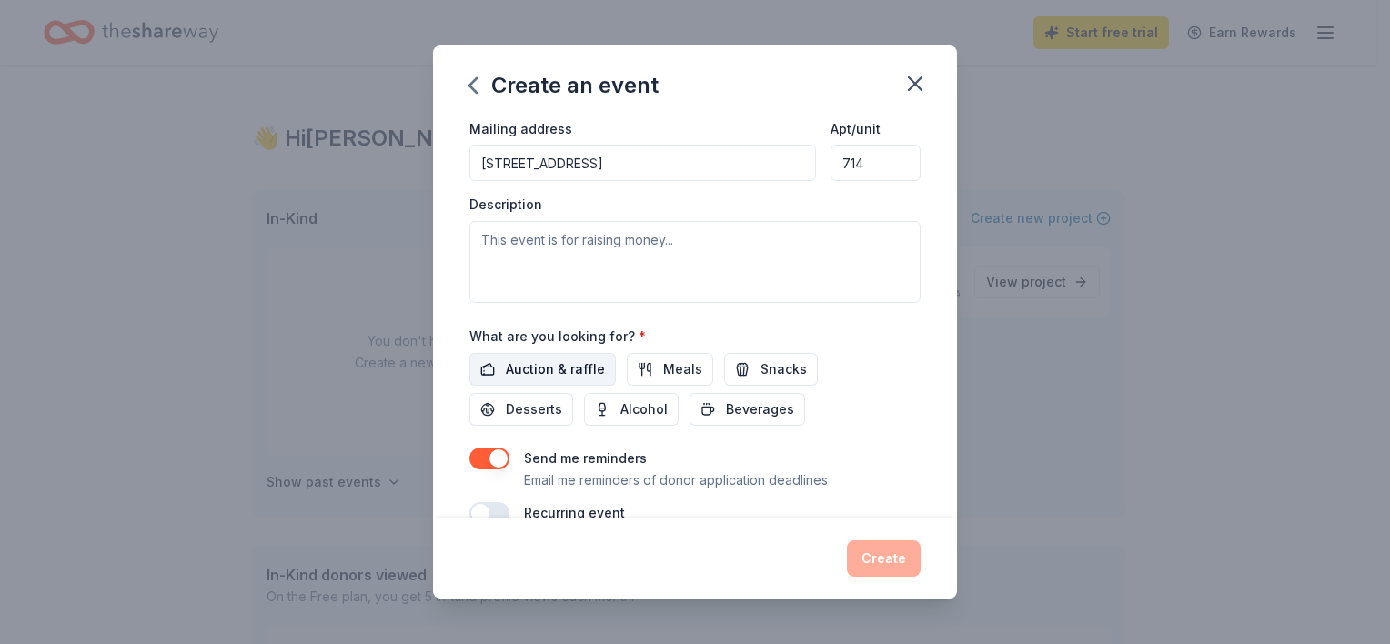
click at [575, 365] on span "Auction & raffle" at bounding box center [555, 369] width 99 height 22
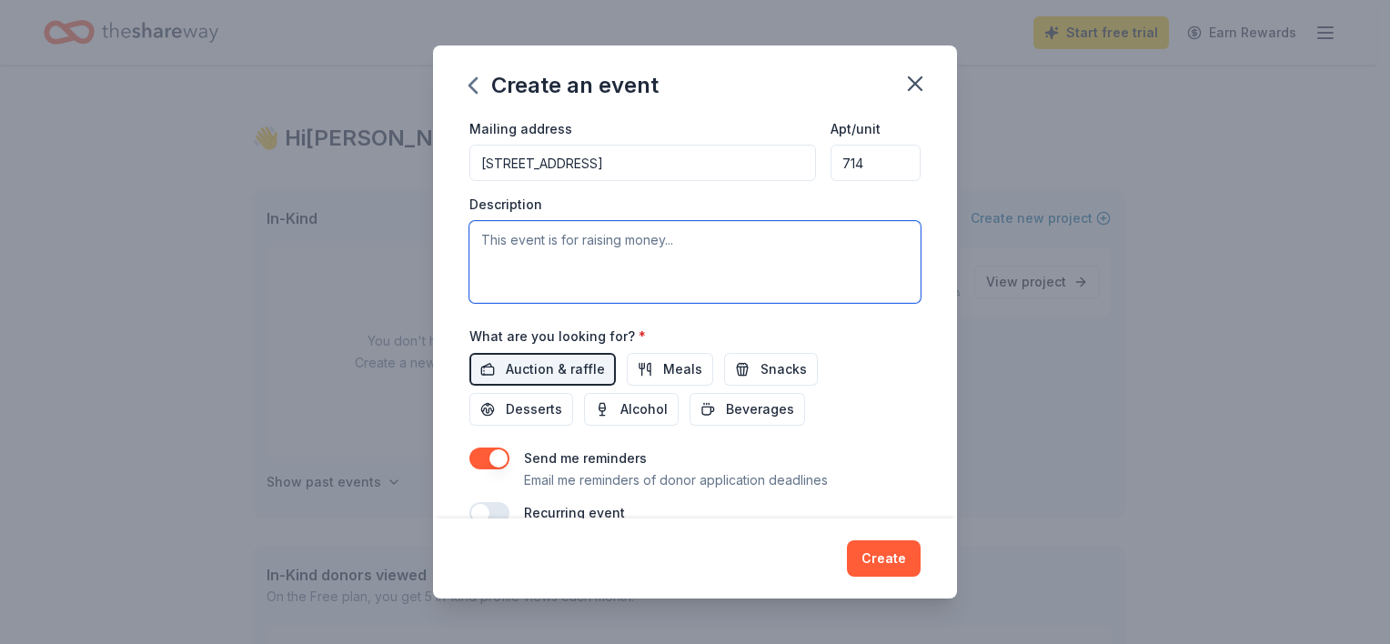
click at [615, 233] on textarea at bounding box center [694, 262] width 451 height 82
paste textarea "On [DATE], an annual tradition will continue in [GEOGRAPHIC_DATA] – the NCBW-SF…"
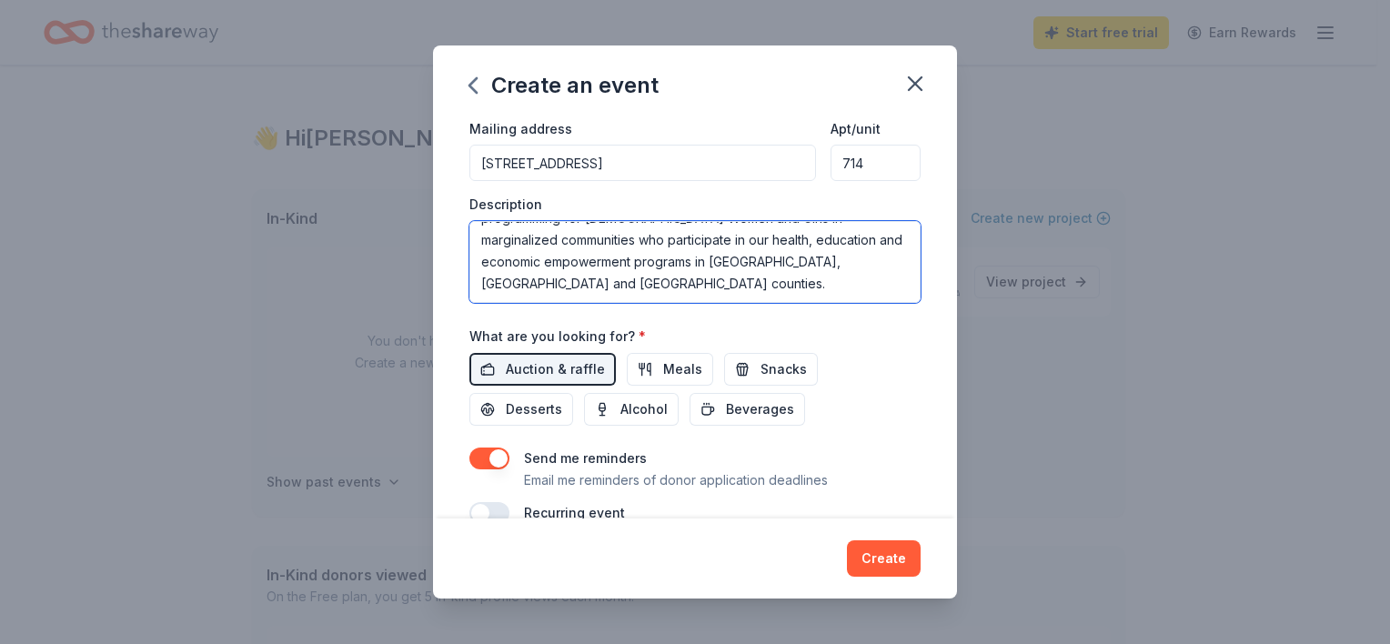
scroll to position [0, 0]
type textarea "On [DATE], an annual tradition will continue in [GEOGRAPHIC_DATA] – the NCBW-SF…"
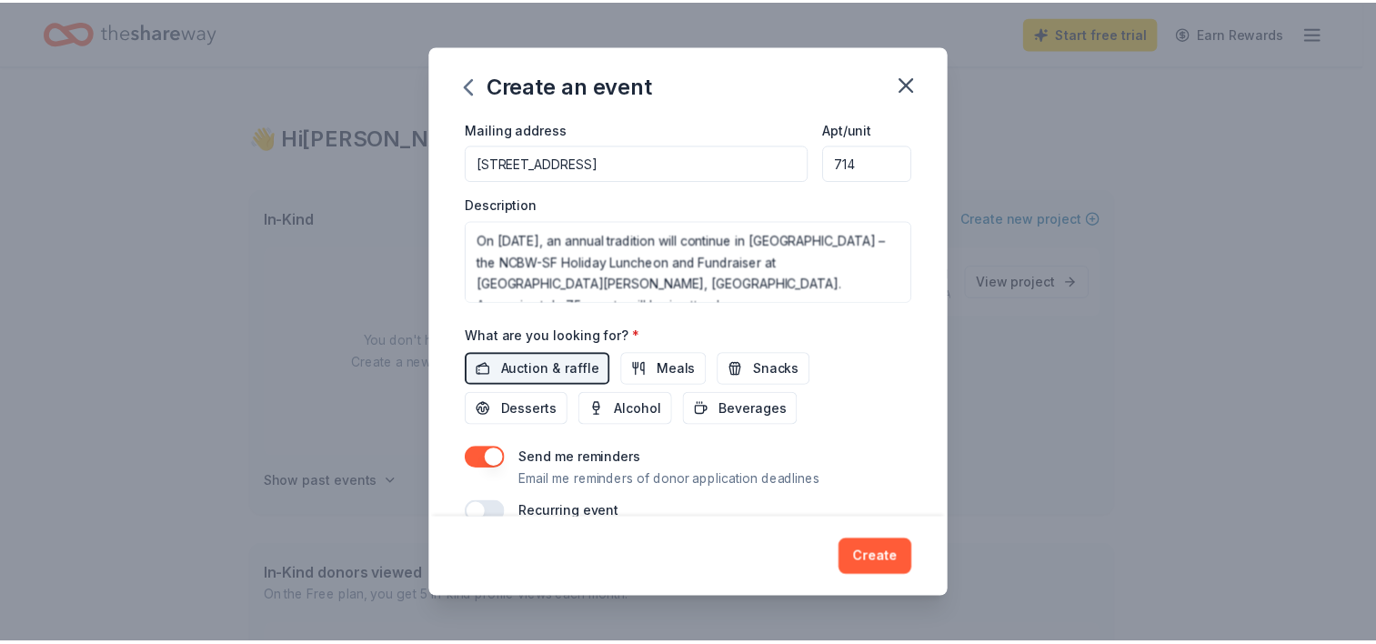
scroll to position [502, 0]
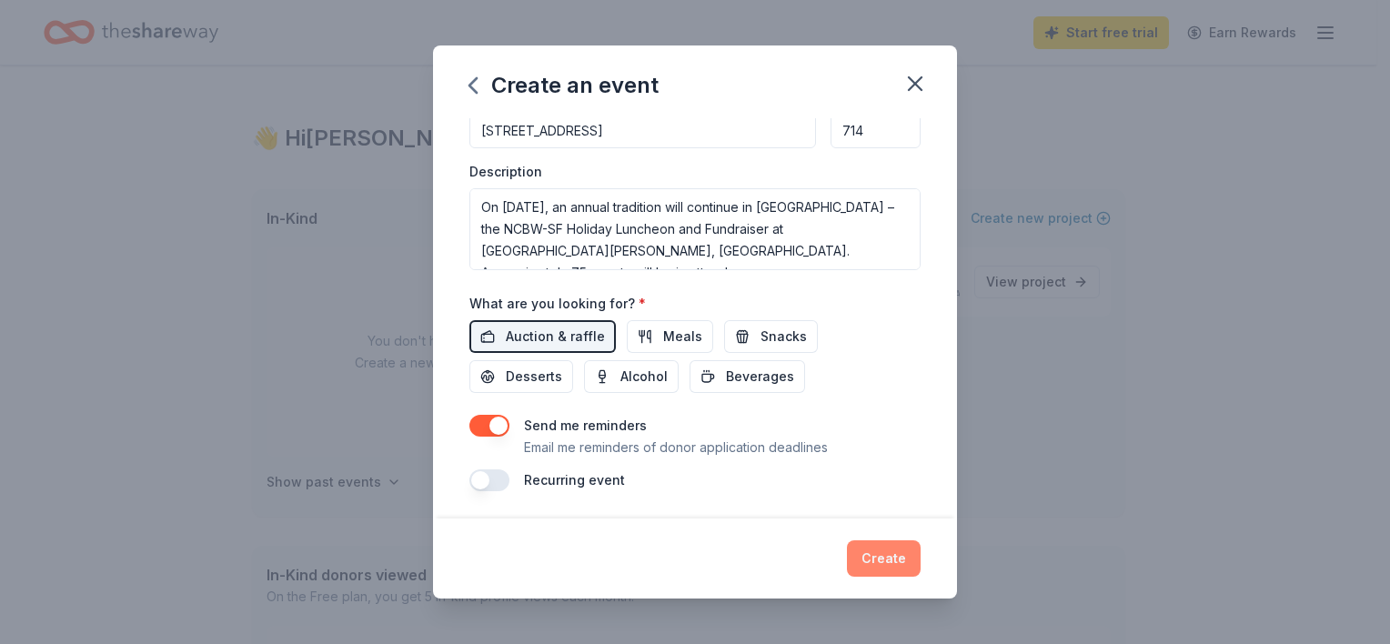
click at [892, 552] on button "Create" at bounding box center [884, 558] width 74 height 36
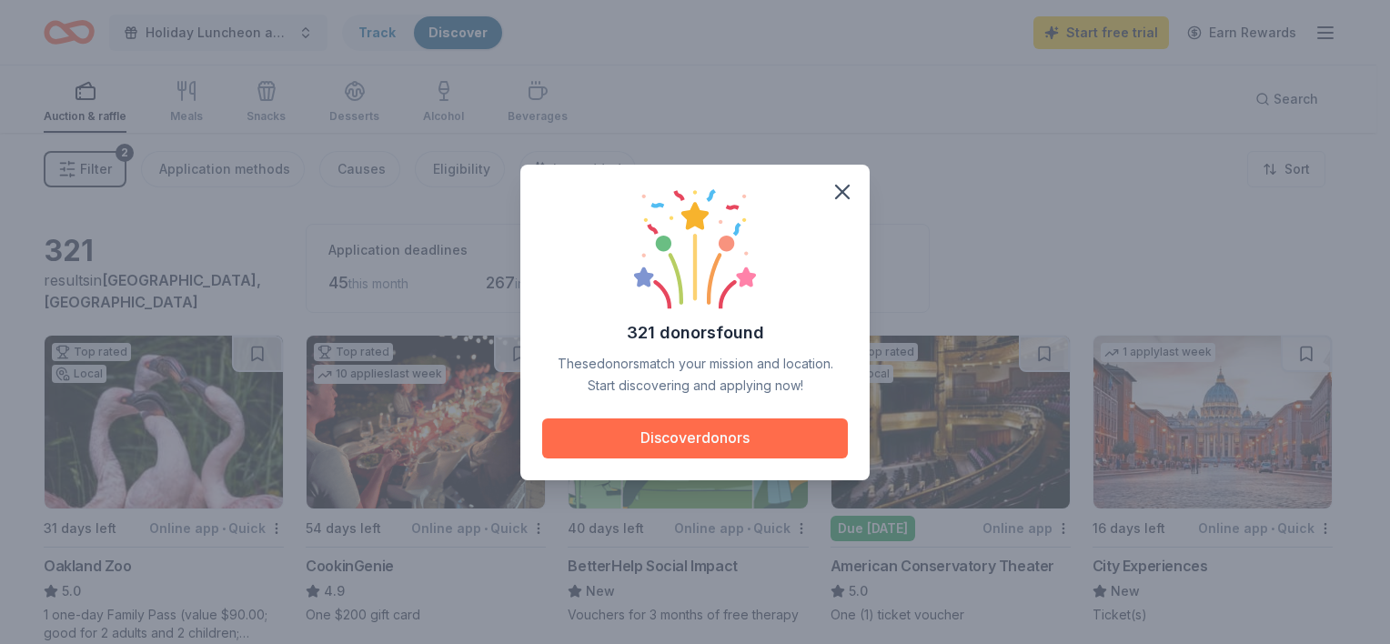
click at [778, 418] on button "Discover donors" at bounding box center [695, 438] width 306 height 40
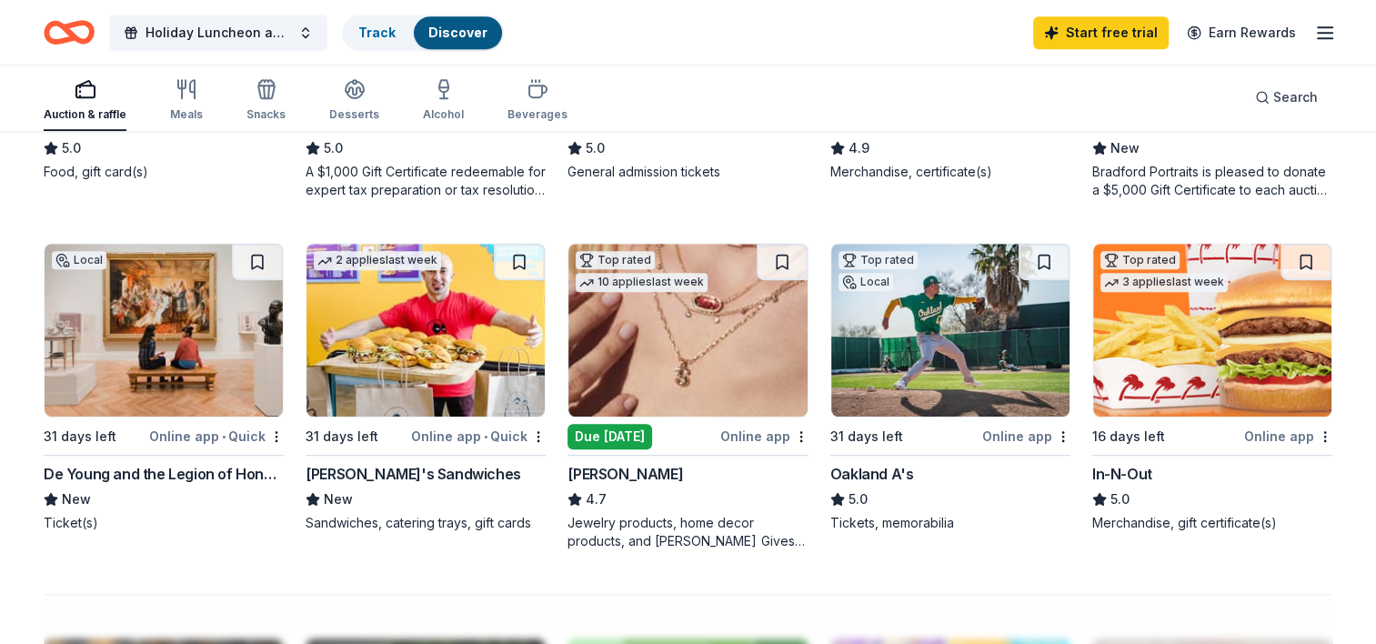
scroll to position [1139, 0]
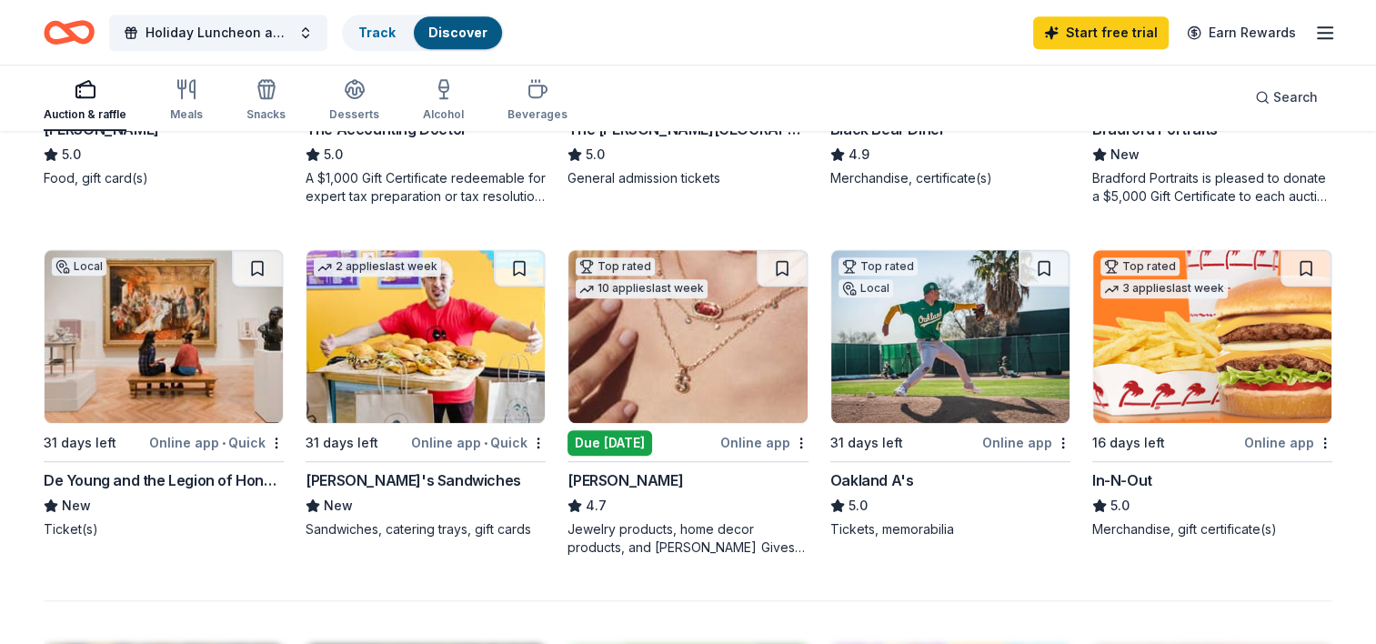
click at [755, 440] on div "Online app" at bounding box center [765, 442] width 88 height 23
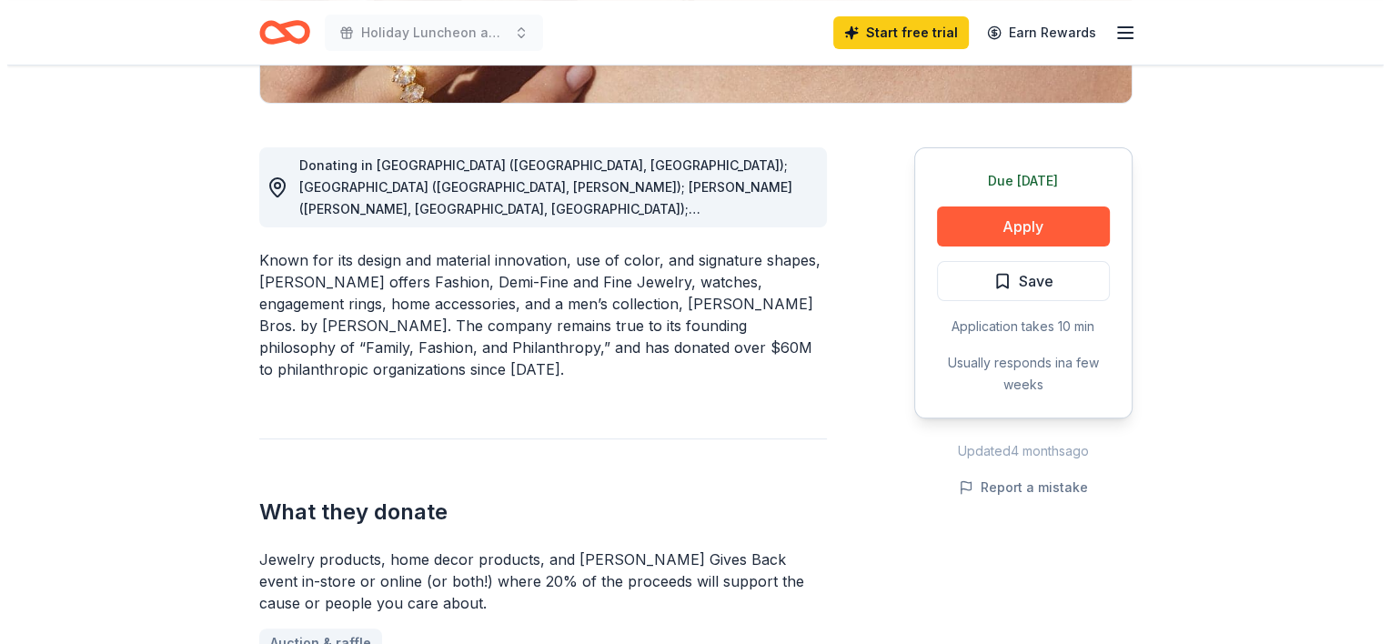
scroll to position [563, 0]
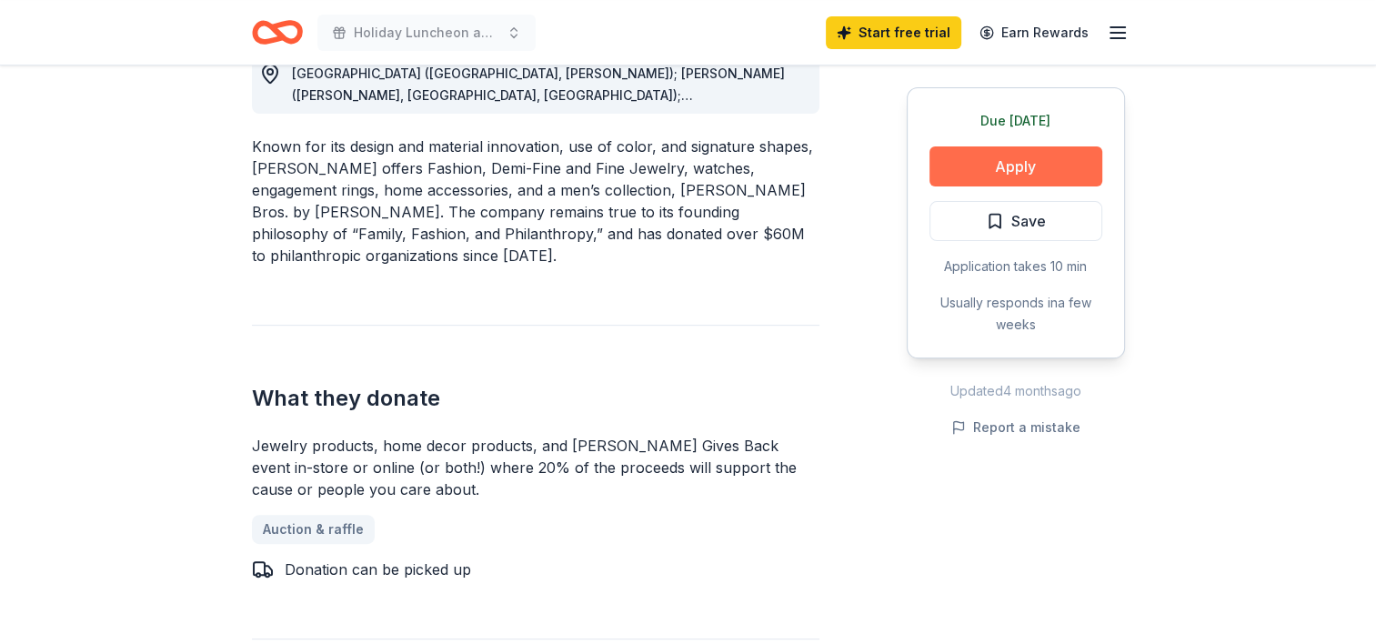
click at [957, 171] on button "Apply" at bounding box center [1016, 166] width 173 height 40
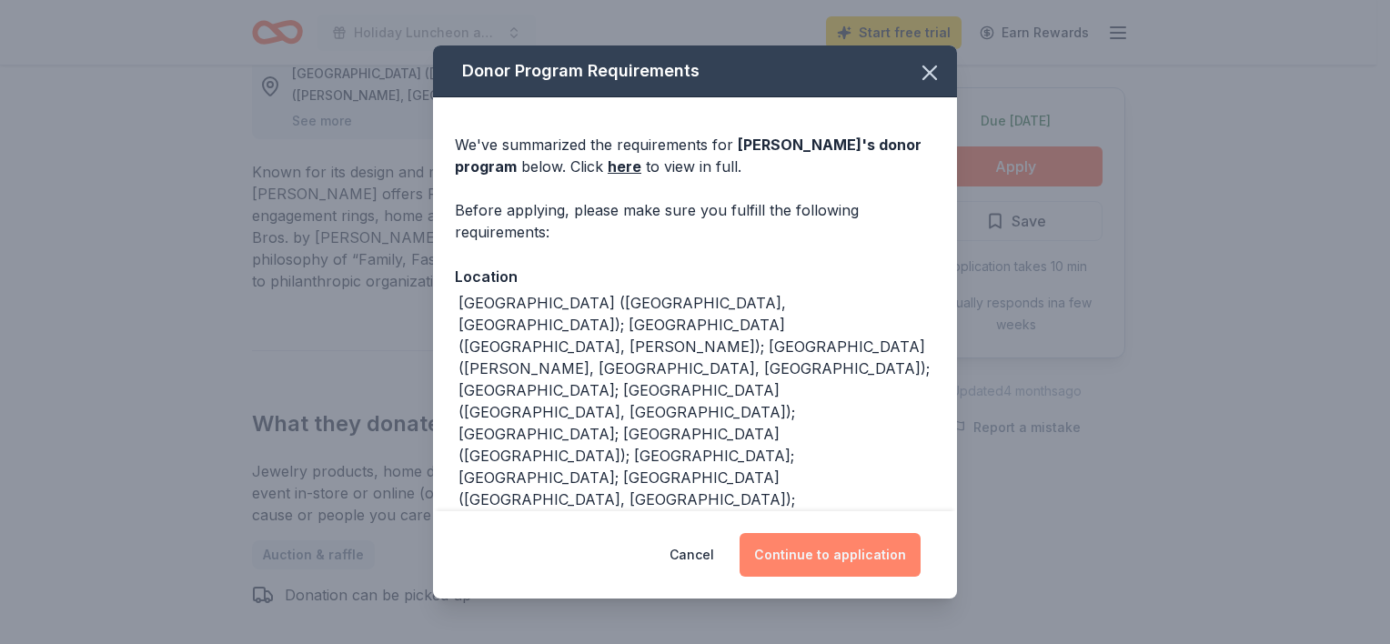
click at [811, 549] on button "Continue to application" at bounding box center [830, 555] width 181 height 44
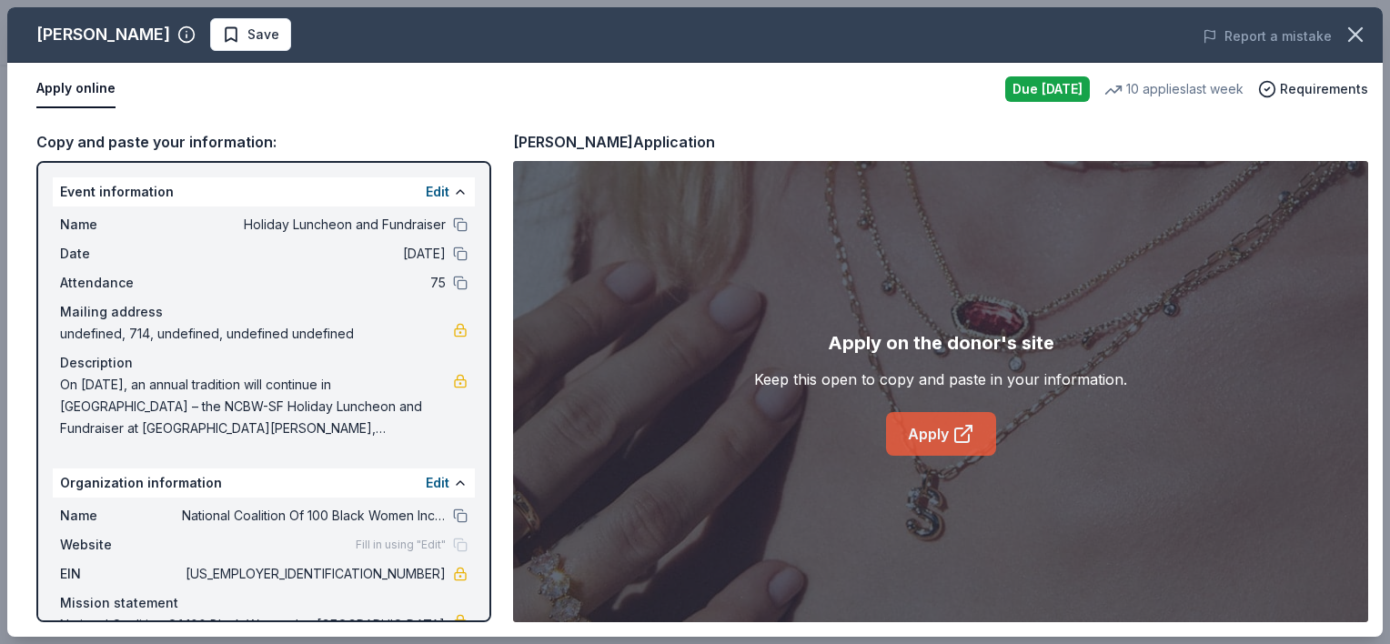
click at [938, 426] on link "Apply" at bounding box center [941, 434] width 110 height 44
